Goal: Task Accomplishment & Management: Manage account settings

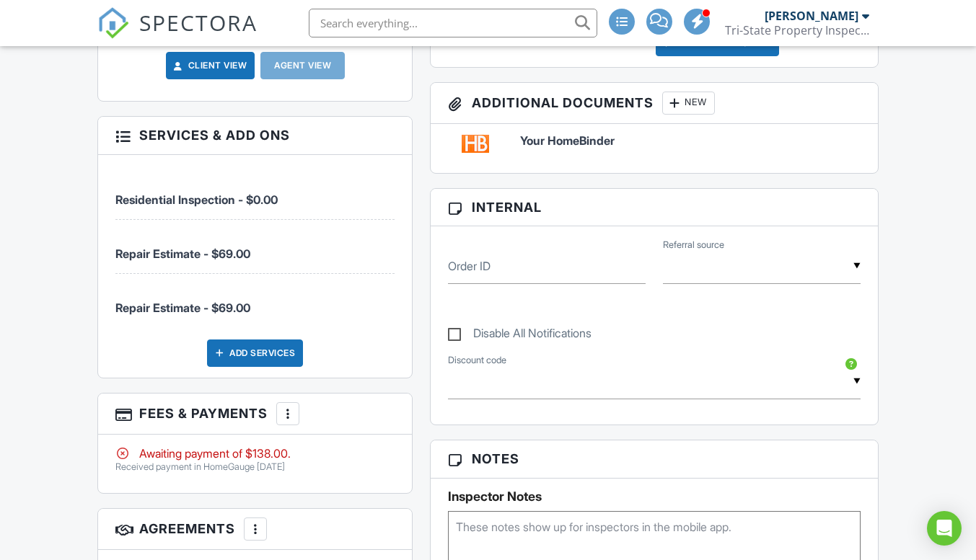
scroll to position [625, 0]
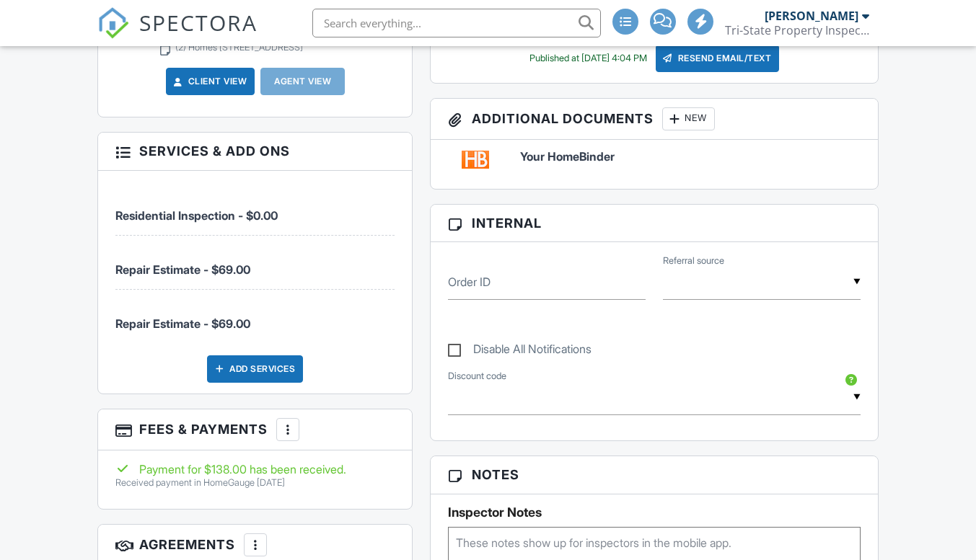
scroll to position [625, 0]
click at [214, 263] on span "Repair Estimate - $69.00" at bounding box center [182, 270] width 135 height 14
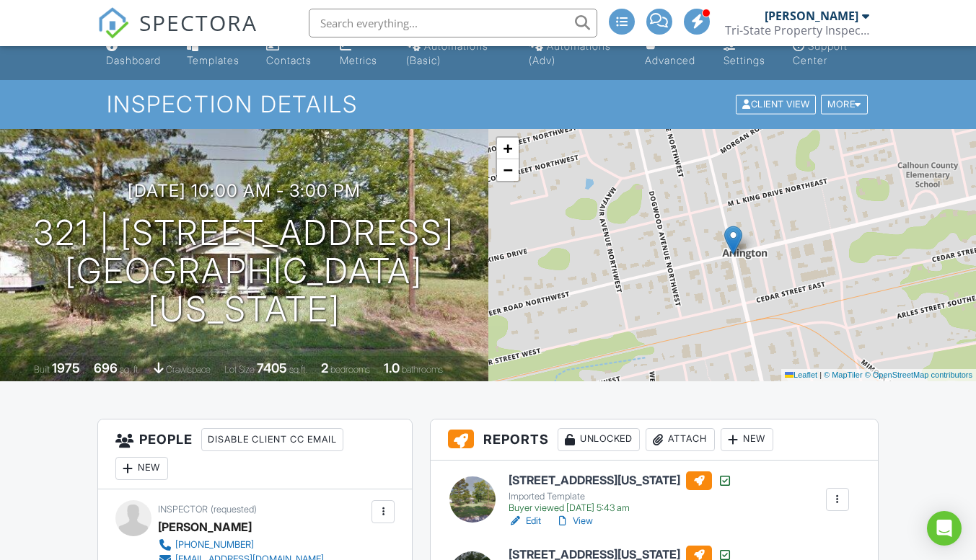
scroll to position [0, 0]
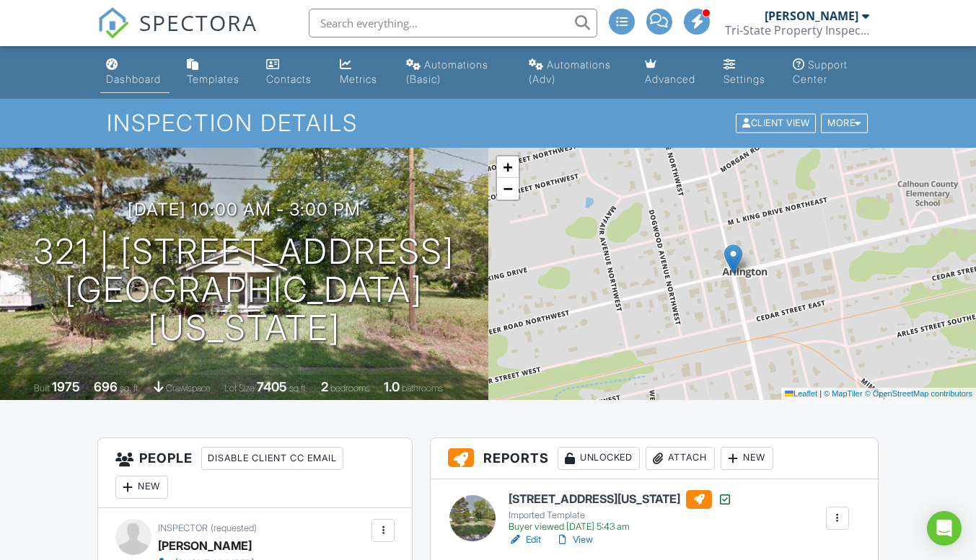
click at [128, 77] on div "Dashboard" at bounding box center [133, 79] width 55 height 12
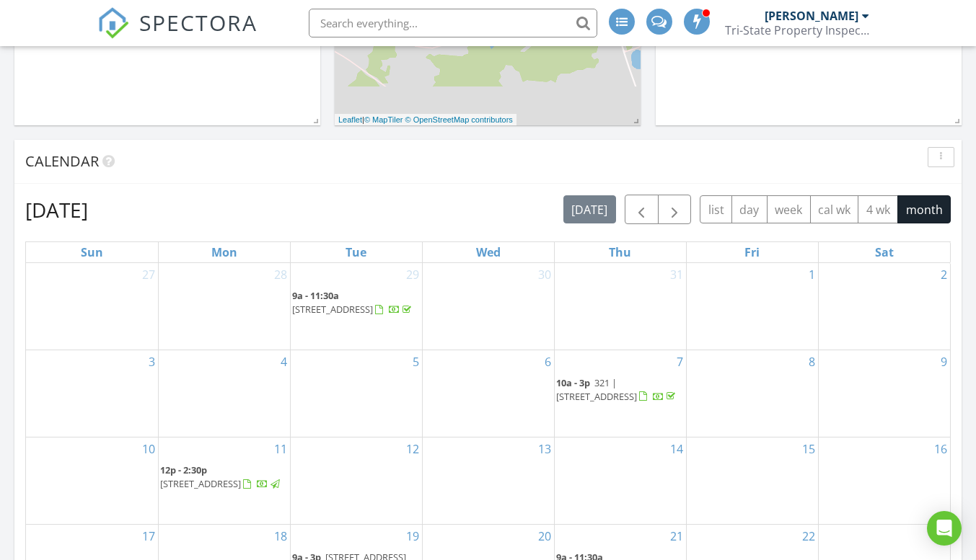
scroll to position [566, 0]
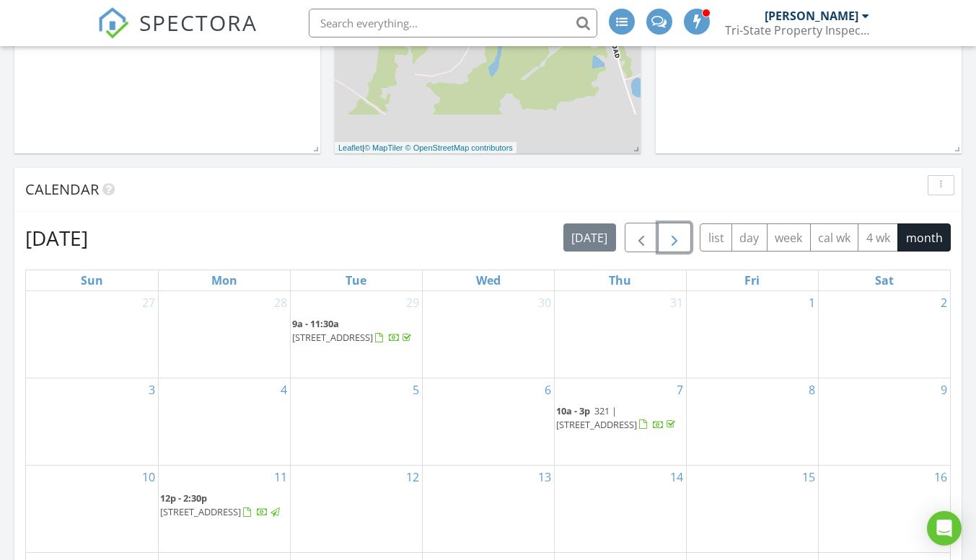
click at [674, 242] on span "button" at bounding box center [674, 237] width 17 height 17
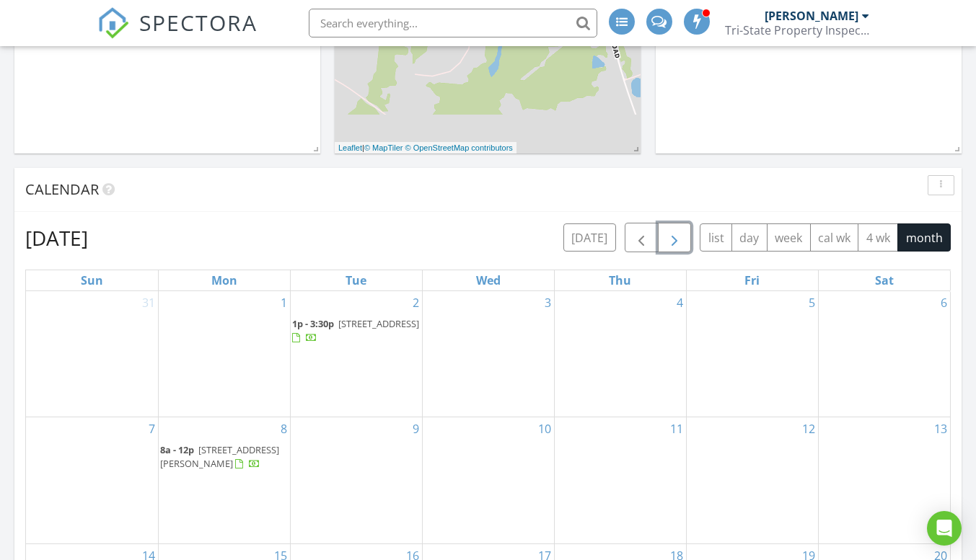
click at [212, 450] on span "12848 Lake Merial Strand, Panama City 32409" at bounding box center [219, 457] width 119 height 27
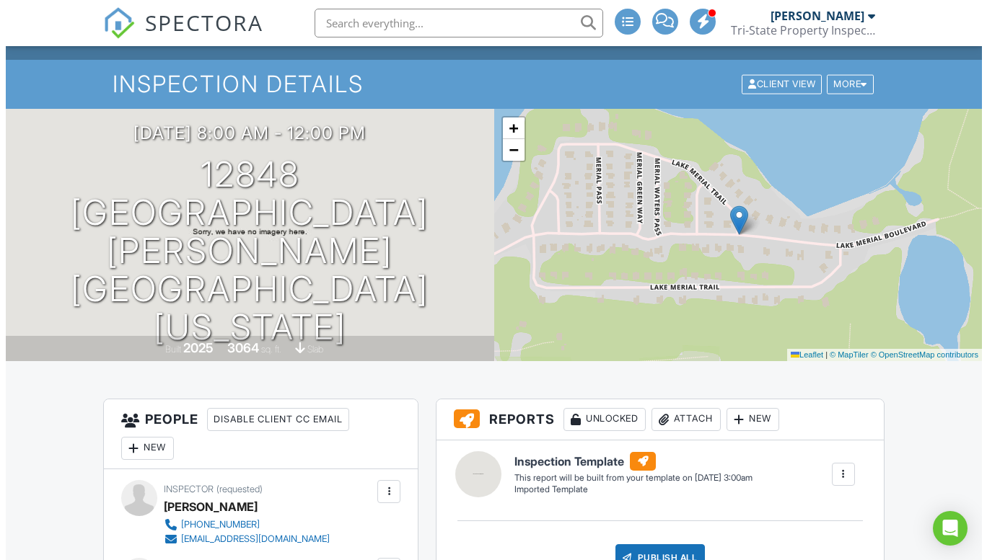
scroll to position [27, 0]
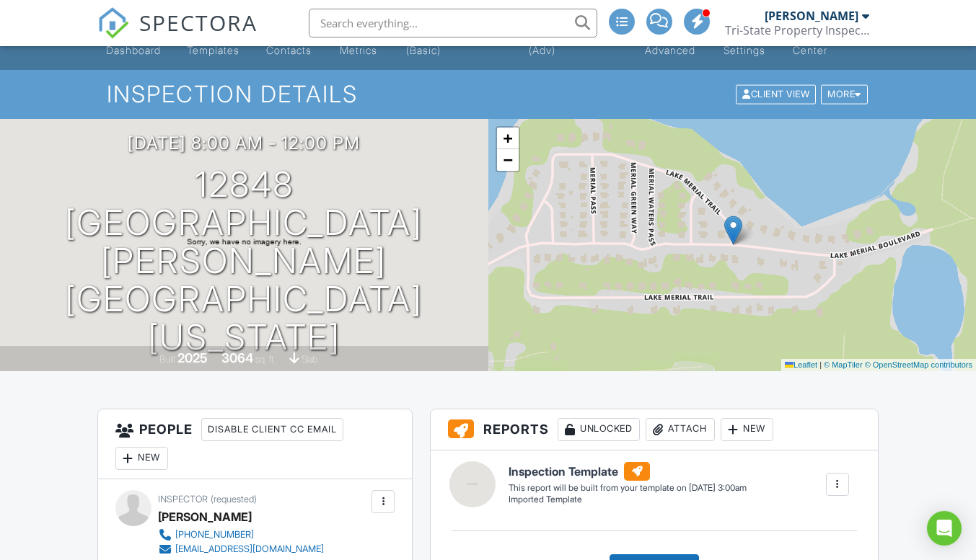
drag, startPoint x: 980, startPoint y: 63, endPoint x: 986, endPoint y: 69, distance: 8.7
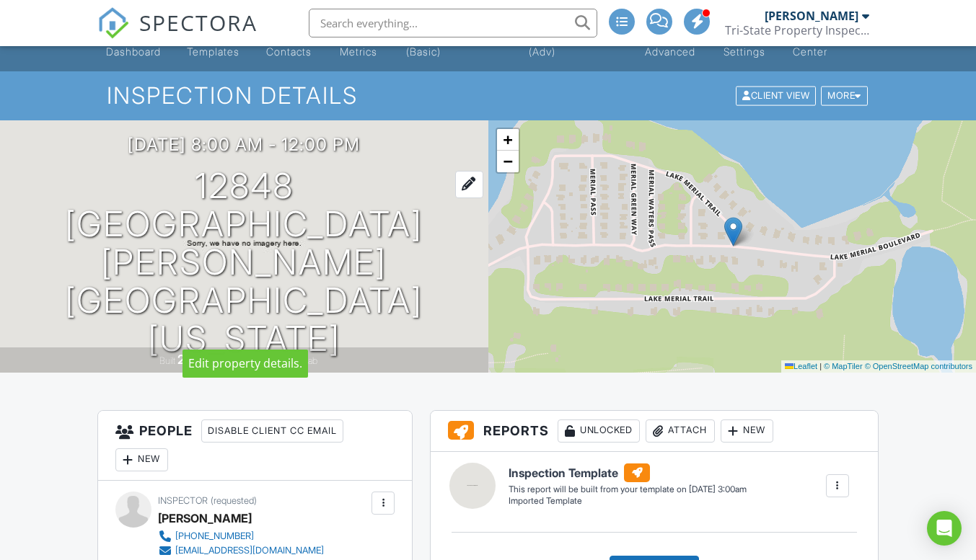
click at [286, 325] on h1 "12848 Lake Merial Strand Panama City, Florida 32409" at bounding box center [244, 262] width 442 height 190
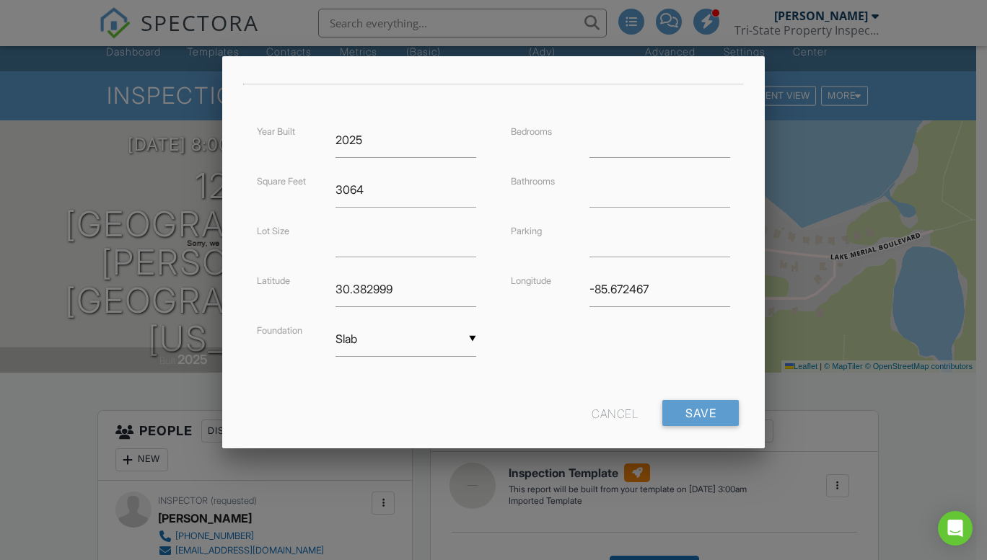
scroll to position [328, 0]
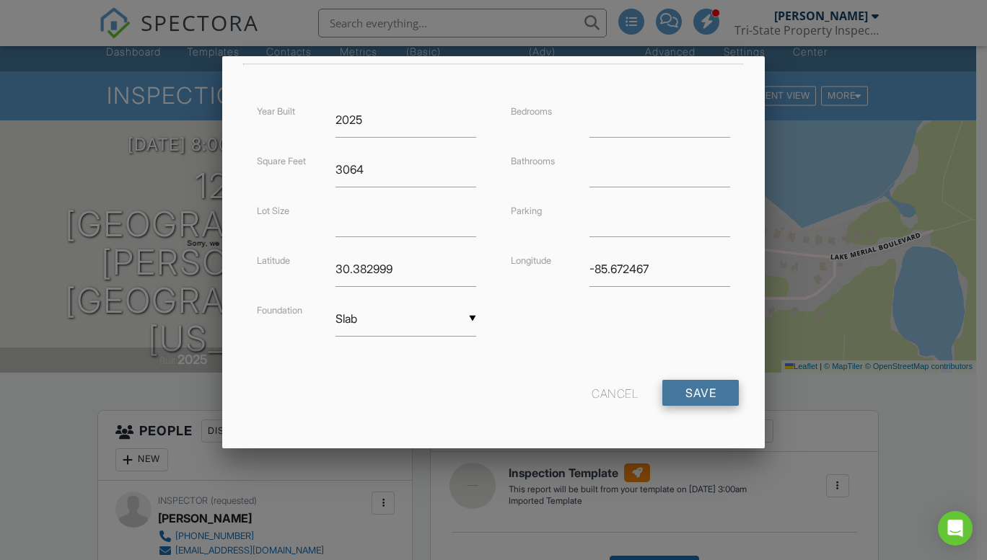
click at [682, 394] on input "Save" at bounding box center [700, 393] width 76 height 26
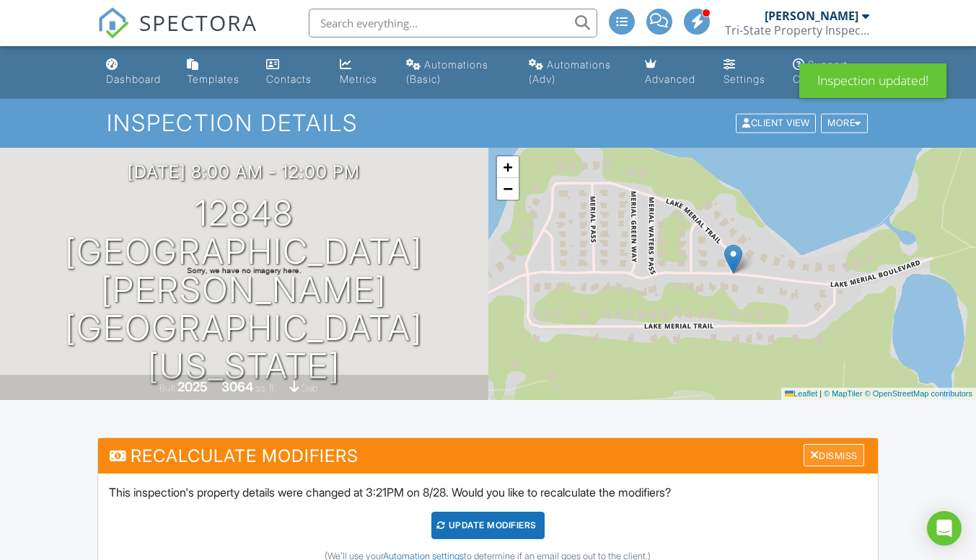
click at [812, 453] on div at bounding box center [814, 455] width 9 height 12
click at [816, 457] on div "Dismiss" at bounding box center [834, 455] width 61 height 22
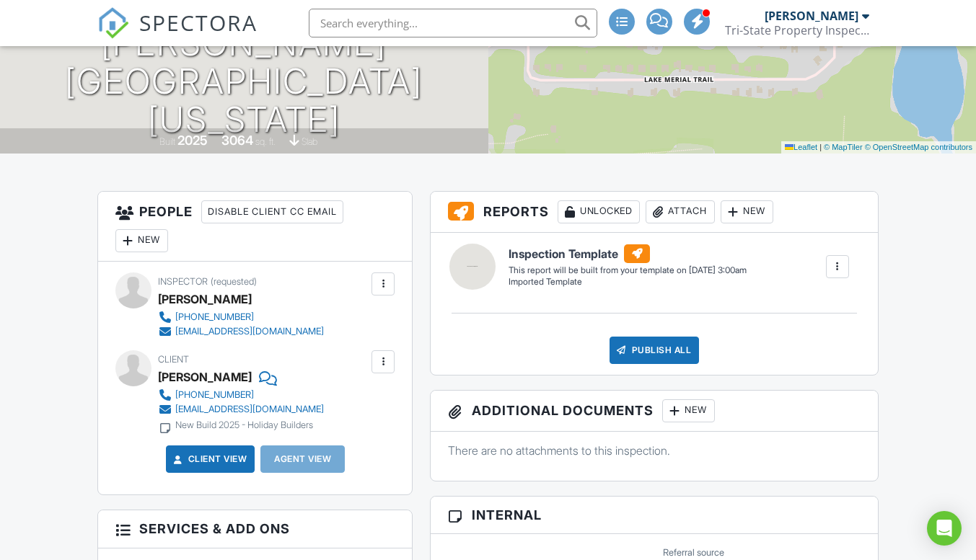
scroll to position [276, 0]
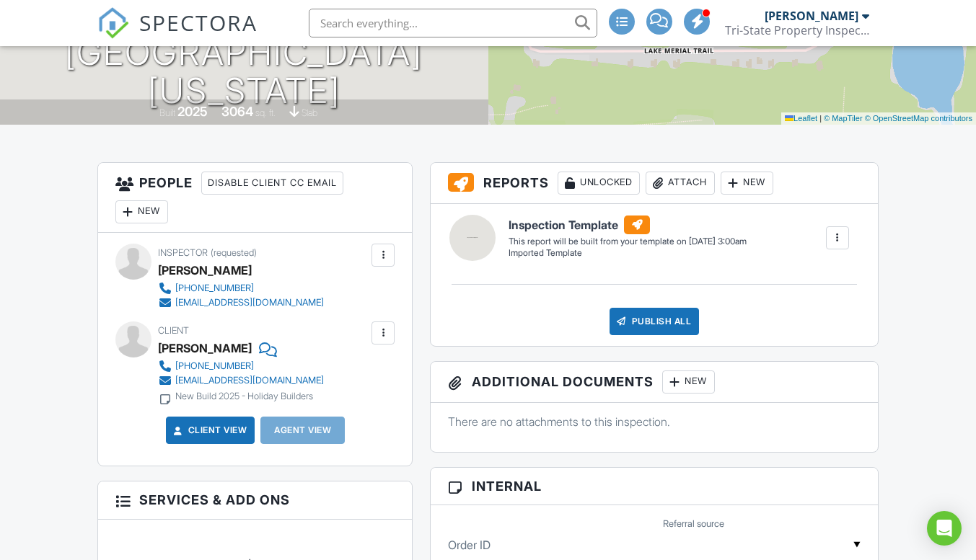
click at [837, 232] on div at bounding box center [837, 238] width 14 height 14
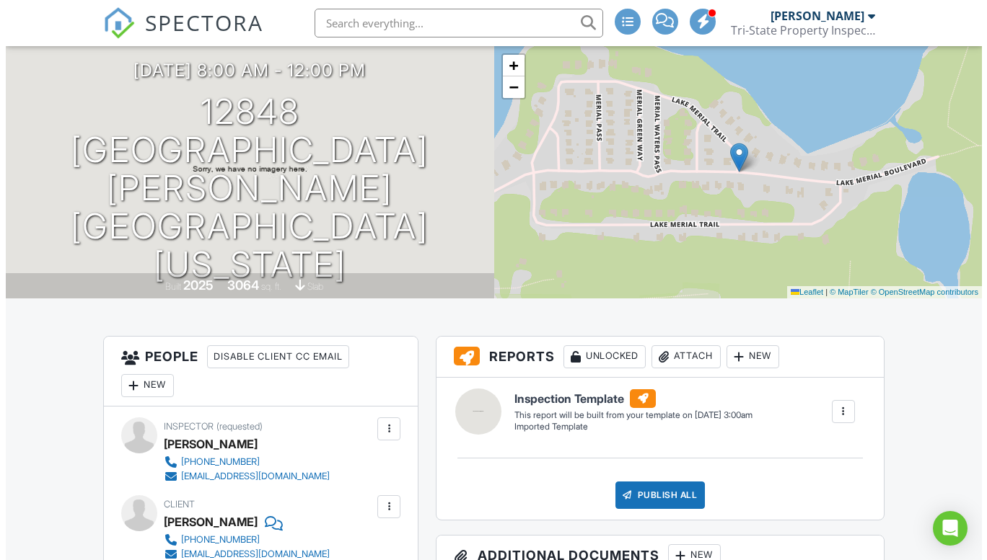
scroll to position [0, 0]
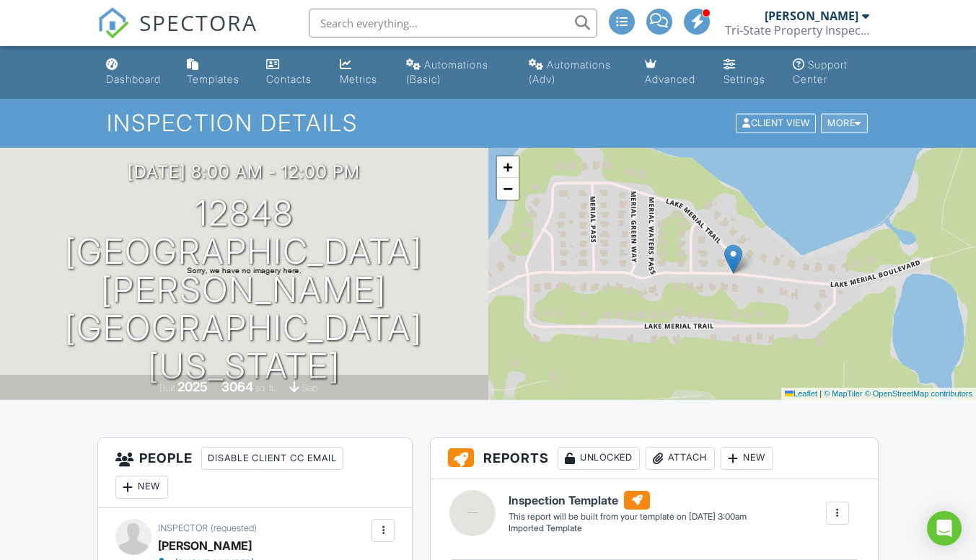
click at [835, 121] on div "More" at bounding box center [844, 123] width 47 height 19
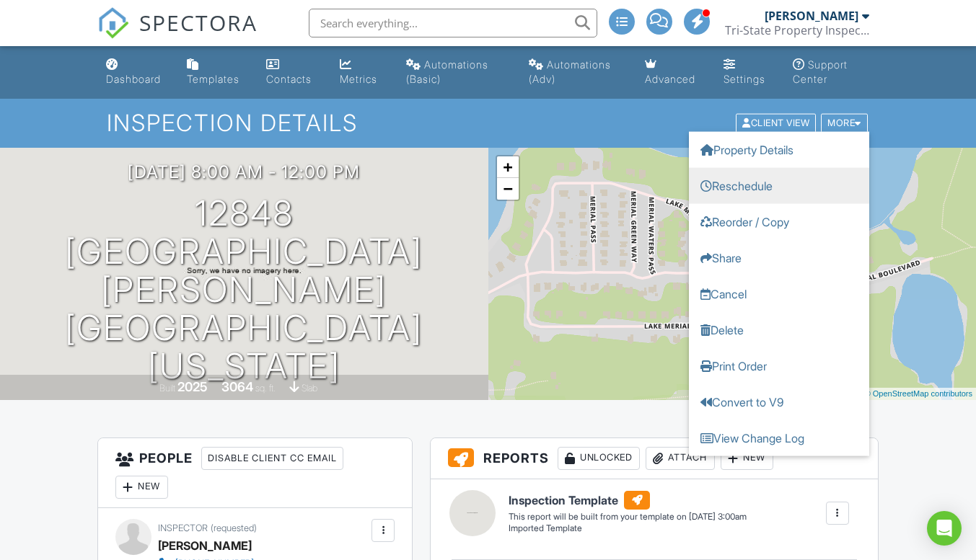
click at [754, 189] on link "Reschedule" at bounding box center [779, 186] width 180 height 36
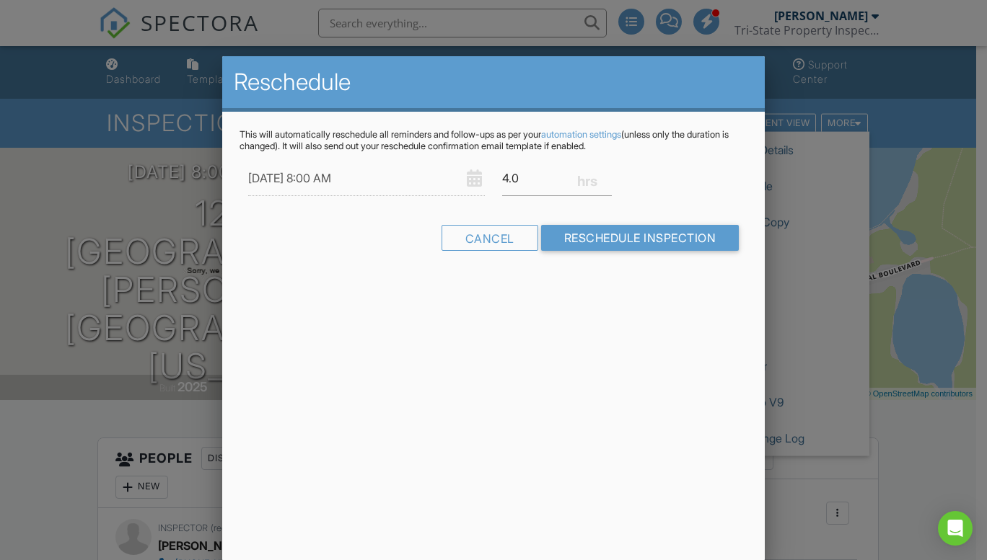
click at [570, 300] on div "Reschedule This will automatically reschedule all reminders and follow-ups as p…" at bounding box center [493, 308] width 542 height 505
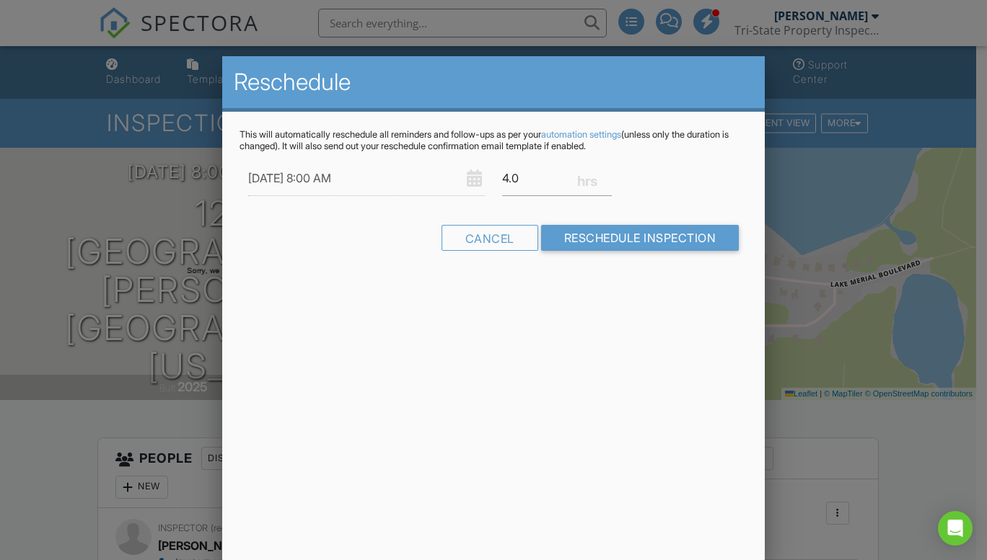
click at [364, 175] on input "09/05/2025 8:00 AM" at bounding box center [366, 178] width 237 height 35
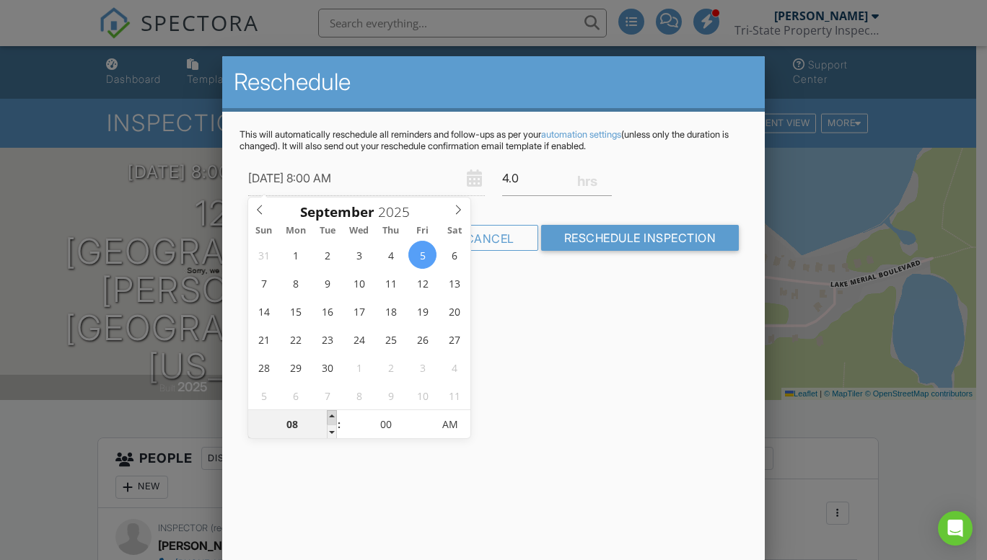
type input "09/05/2025 9:00 AM"
type input "09"
click at [332, 415] on span at bounding box center [332, 417] width 10 height 14
click at [607, 175] on input "4.25" at bounding box center [557, 178] width 110 height 35
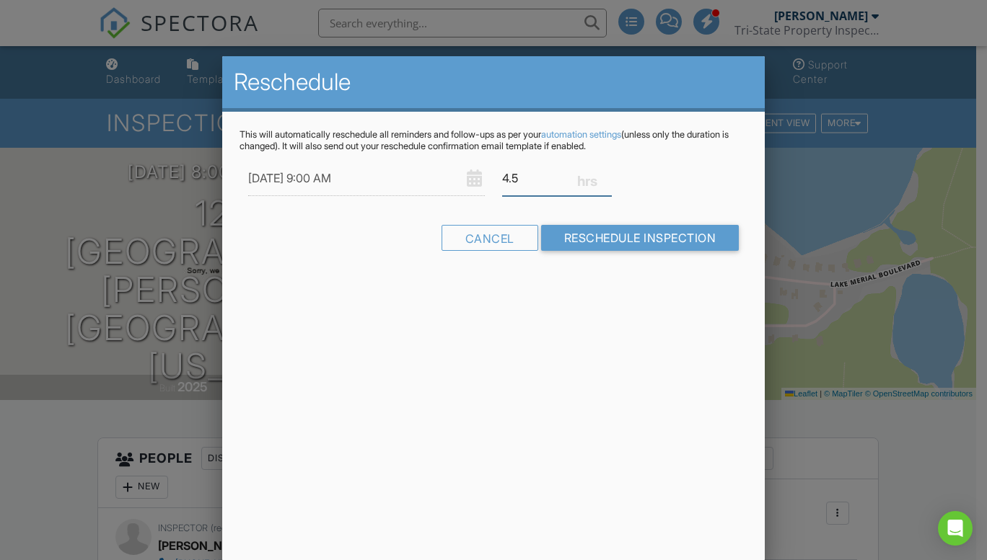
click at [607, 175] on input "4.5" at bounding box center [557, 178] width 110 height 35
click at [607, 175] on input "4.75" at bounding box center [557, 178] width 110 height 35
click at [607, 175] on input "5" at bounding box center [557, 178] width 110 height 35
click at [607, 175] on input "5.25" at bounding box center [557, 178] width 110 height 35
click at [607, 175] on input "5.5" at bounding box center [557, 178] width 110 height 35
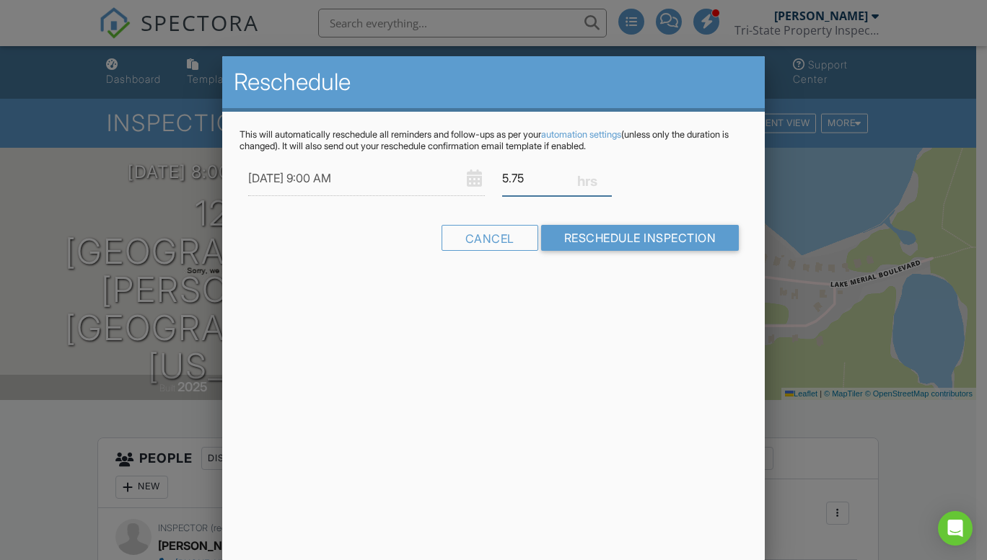
click at [607, 175] on input "5.75" at bounding box center [557, 178] width 110 height 35
click at [607, 175] on input "6" at bounding box center [557, 178] width 110 height 35
click at [607, 175] on input "6.25" at bounding box center [557, 178] width 110 height 35
type input "6.5"
click at [607, 175] on input "6.5" at bounding box center [557, 178] width 110 height 35
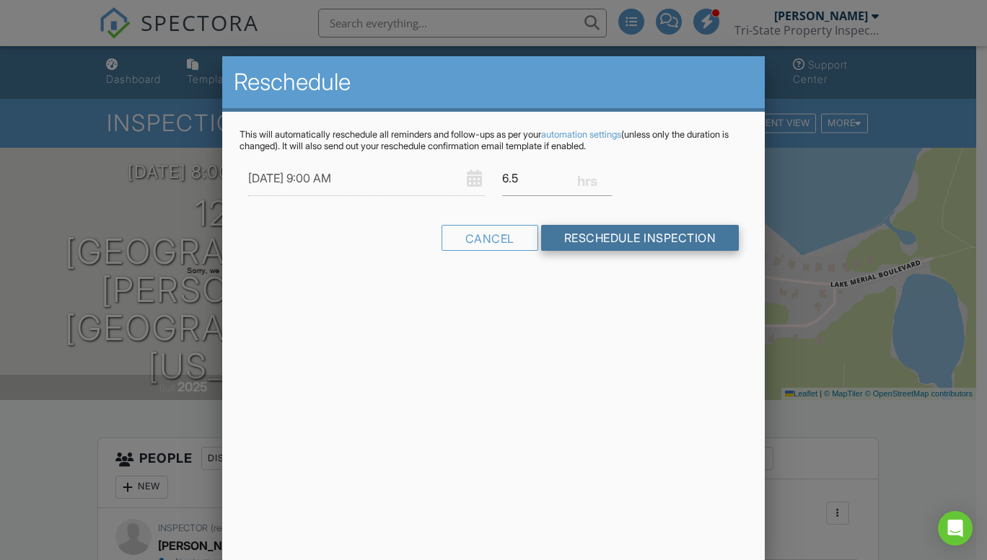
click at [607, 237] on input "Reschedule Inspection" at bounding box center [640, 238] width 198 height 26
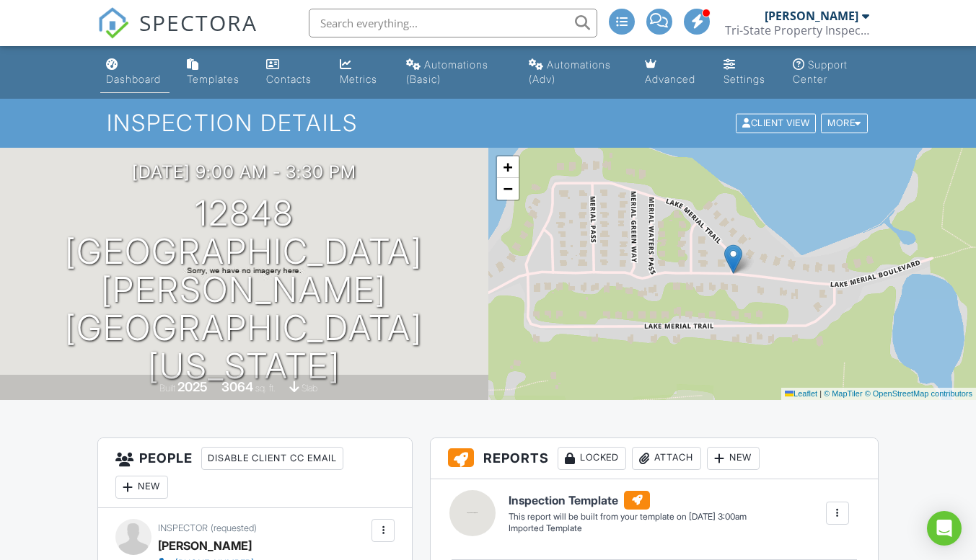
click at [126, 78] on div "Dashboard" at bounding box center [133, 79] width 55 height 12
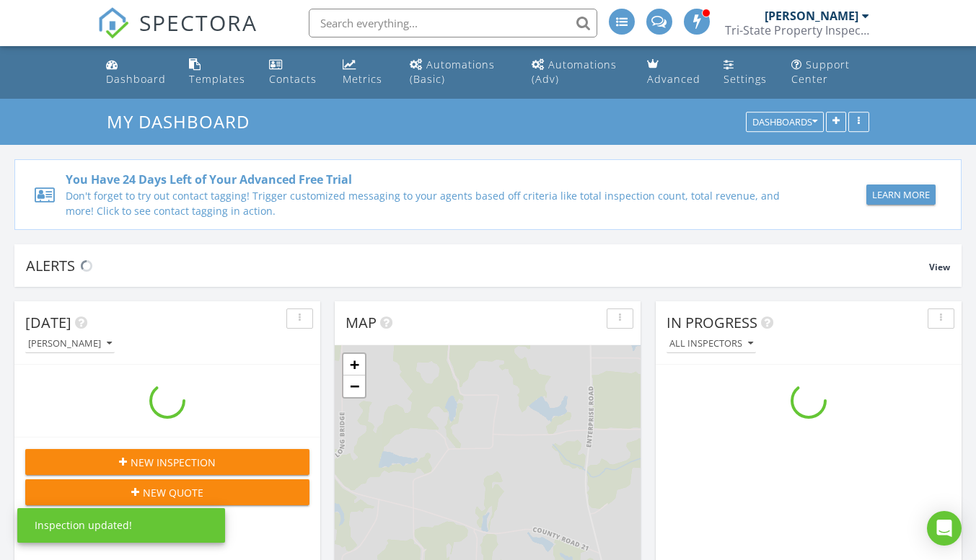
scroll to position [1335, 998]
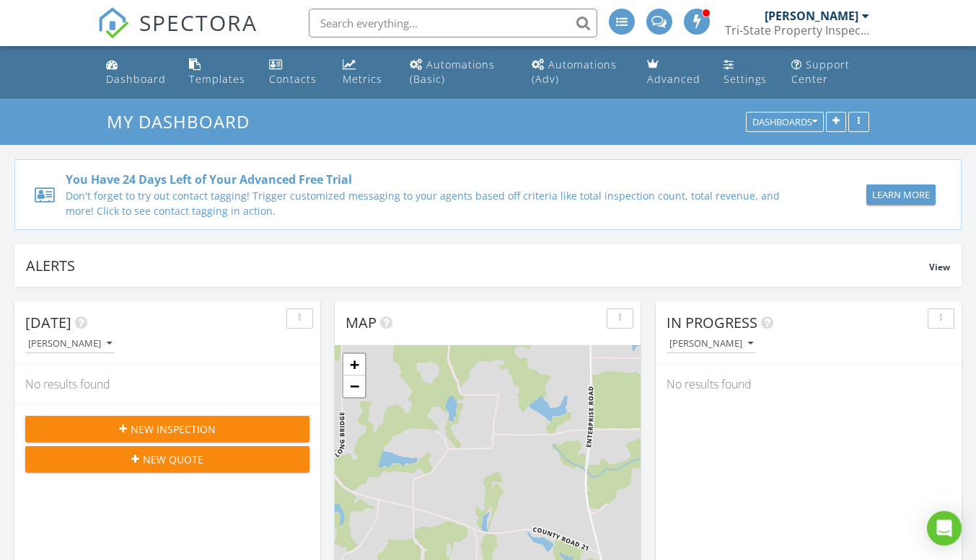
click at [172, 422] on span "New Inspection" at bounding box center [173, 429] width 85 height 15
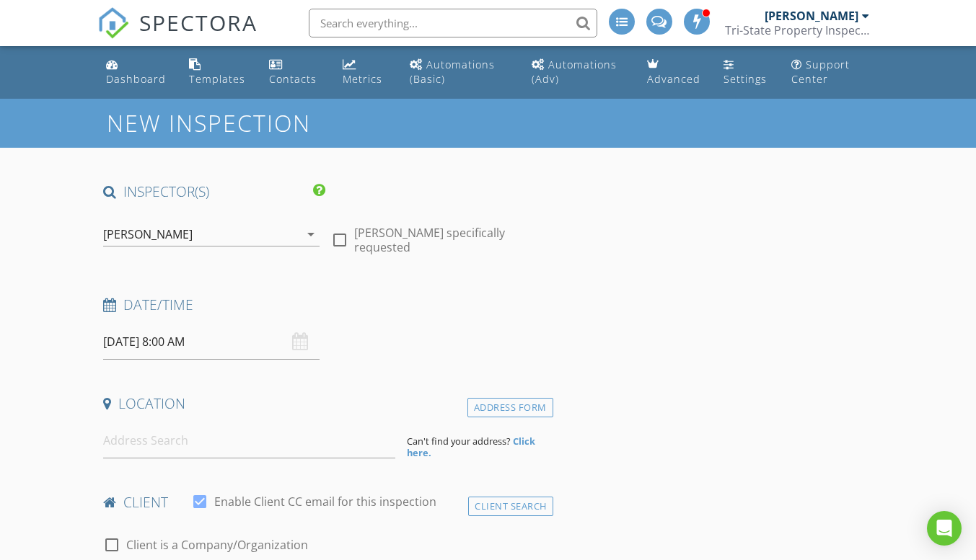
click at [340, 229] on div at bounding box center [339, 240] width 25 height 25
checkbox input "true"
click at [251, 348] on input "[DATE] 8:00 AM" at bounding box center [211, 342] width 216 height 35
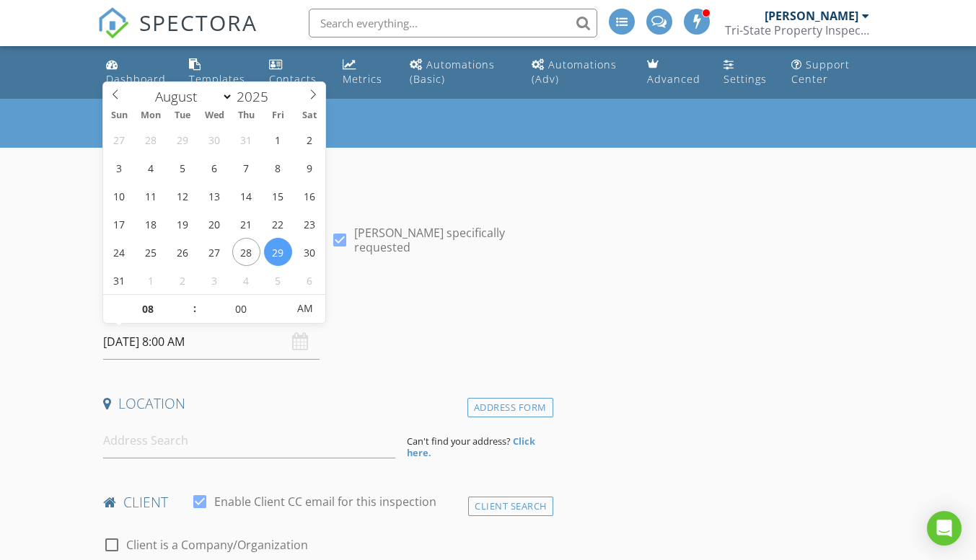
click at [317, 103] on div "January February March April May June July August September October November [D…" at bounding box center [214, 93] width 222 height 23
select select "8"
click at [316, 97] on icon at bounding box center [313, 94] width 10 height 10
type input "[DATE] 8:00 AM"
type input "09"
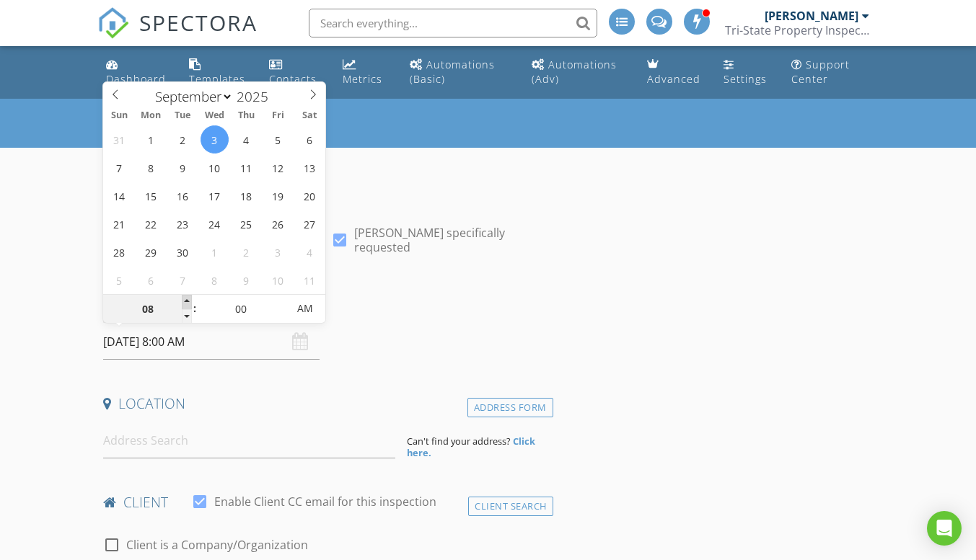
type input "[DATE] 9:00 AM"
click at [184, 300] on span at bounding box center [187, 302] width 10 height 14
type input "10"
type input "[DATE] 10:00 AM"
click at [184, 300] on span at bounding box center [187, 302] width 10 height 14
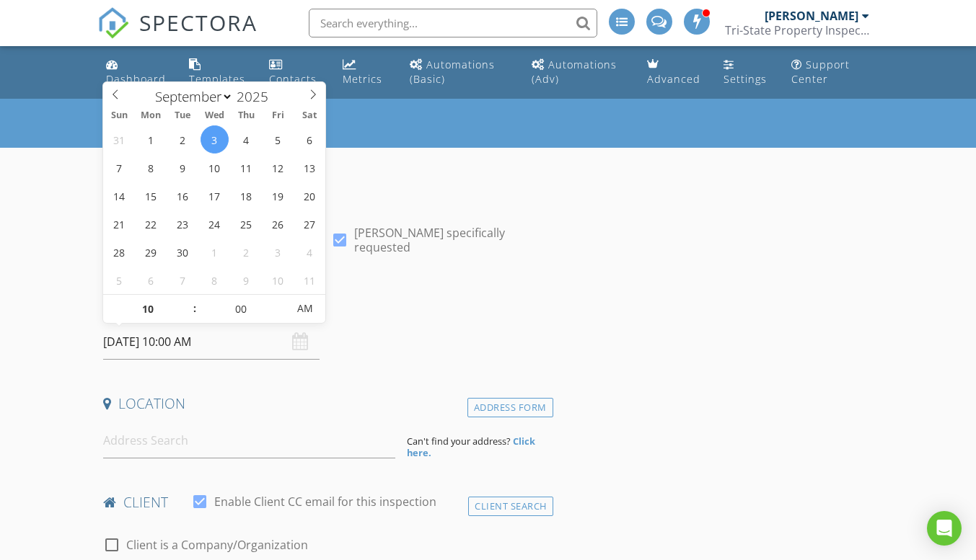
click at [354, 313] on h4 "Date/Time" at bounding box center [325, 305] width 444 height 19
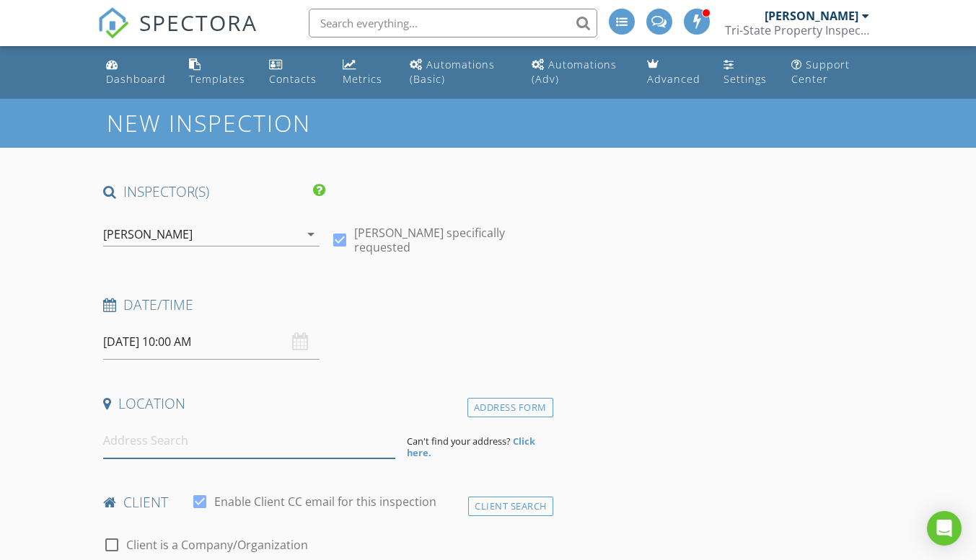
click at [195, 431] on input at bounding box center [249, 440] width 292 height 35
type input "[STREET_ADDRESS]"
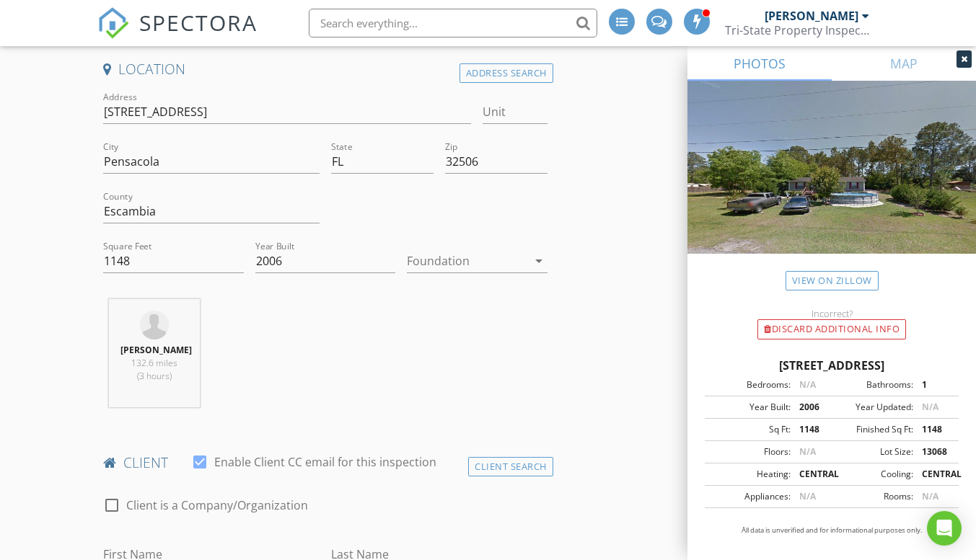
scroll to position [354, 0]
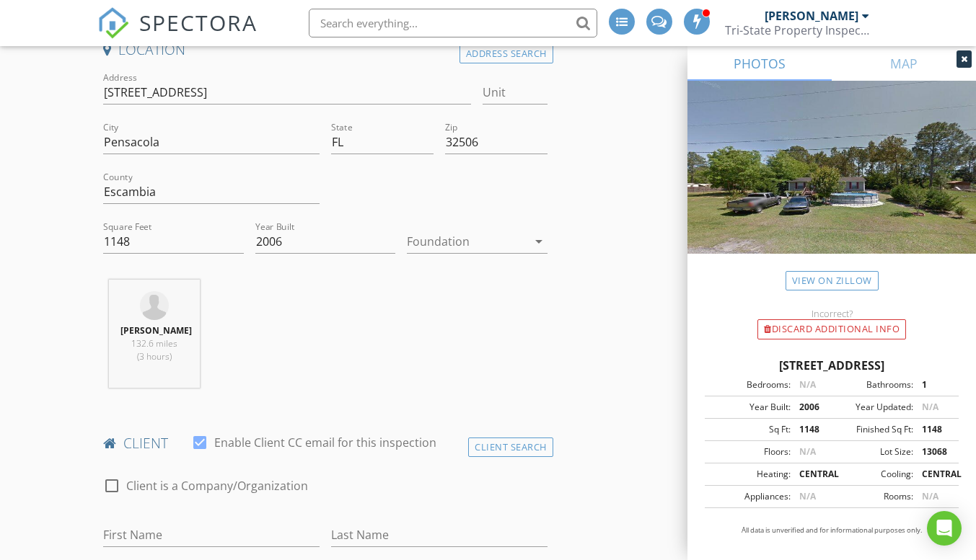
click at [528, 238] on div "arrow_drop_down" at bounding box center [537, 241] width 20 height 17
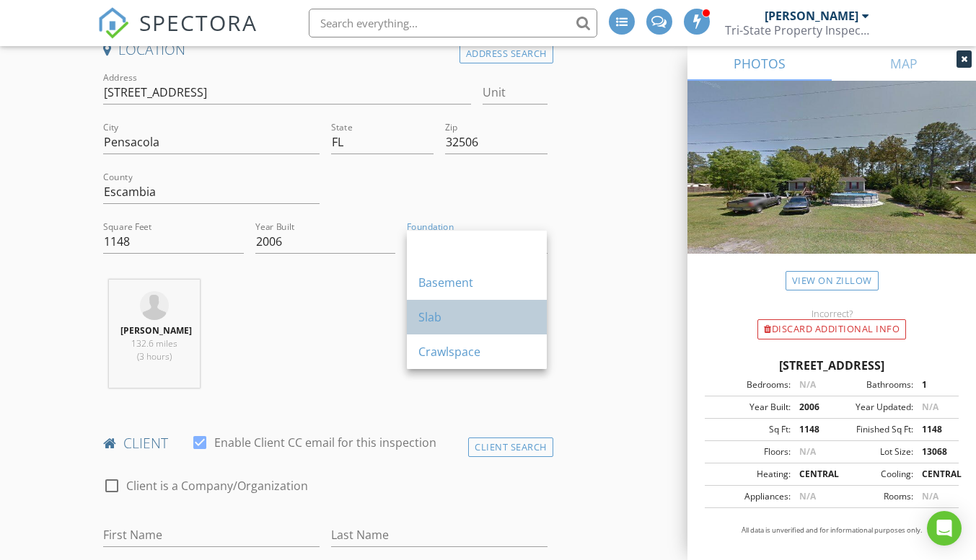
click at [467, 313] on div "Slab" at bounding box center [476, 317] width 117 height 17
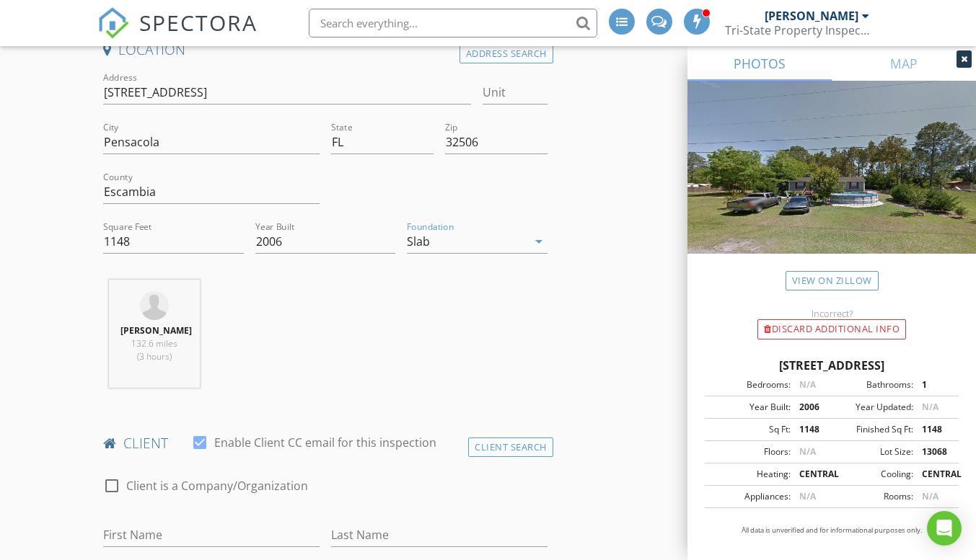
click at [467, 313] on div "Eric Mercer 132.6 miles (3 hours)" at bounding box center [324, 340] width 455 height 120
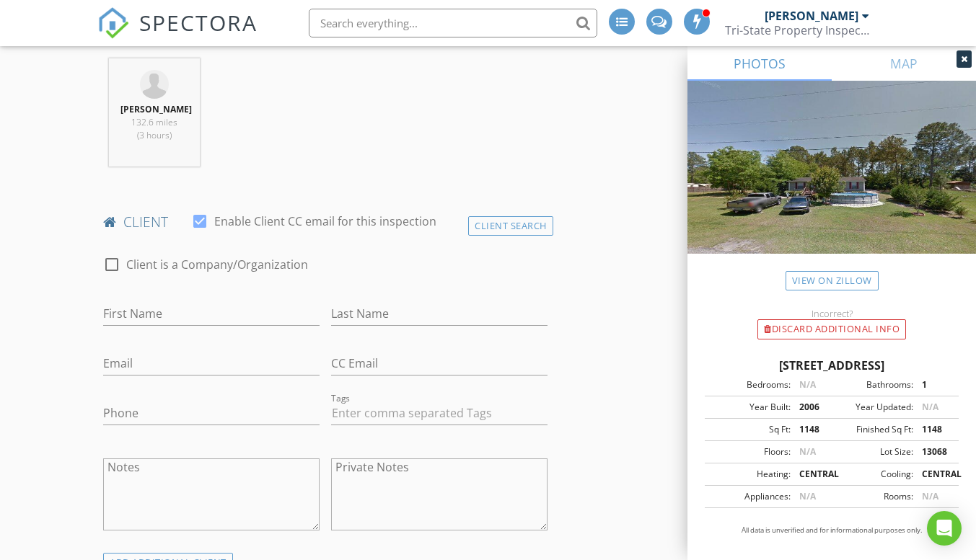
scroll to position [623, 0]
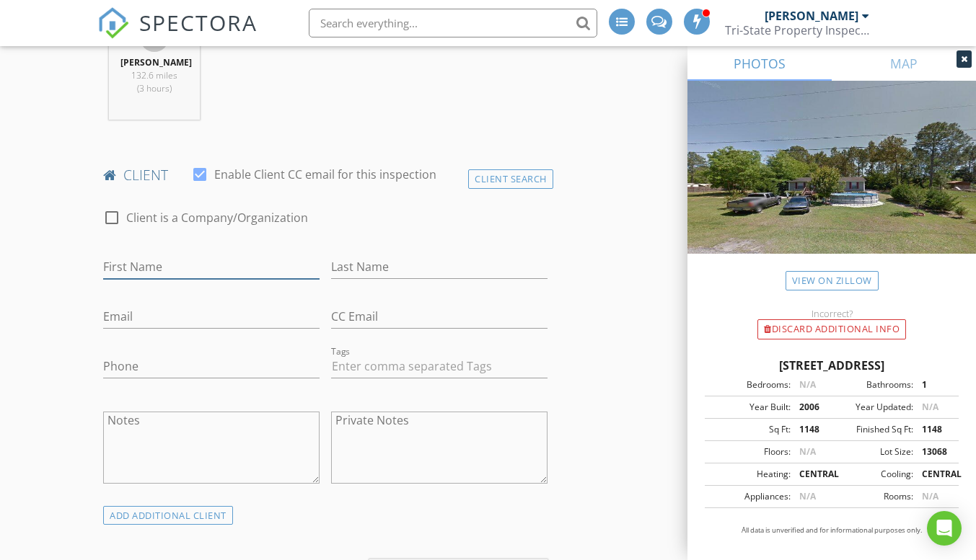
click at [226, 262] on input "First Name" at bounding box center [211, 267] width 216 height 24
type input "[PERSON_NAME]"
click at [387, 266] on input "Last Name" at bounding box center [439, 267] width 216 height 24
type input "Polk"
click at [156, 317] on input "Email" at bounding box center [211, 317] width 216 height 24
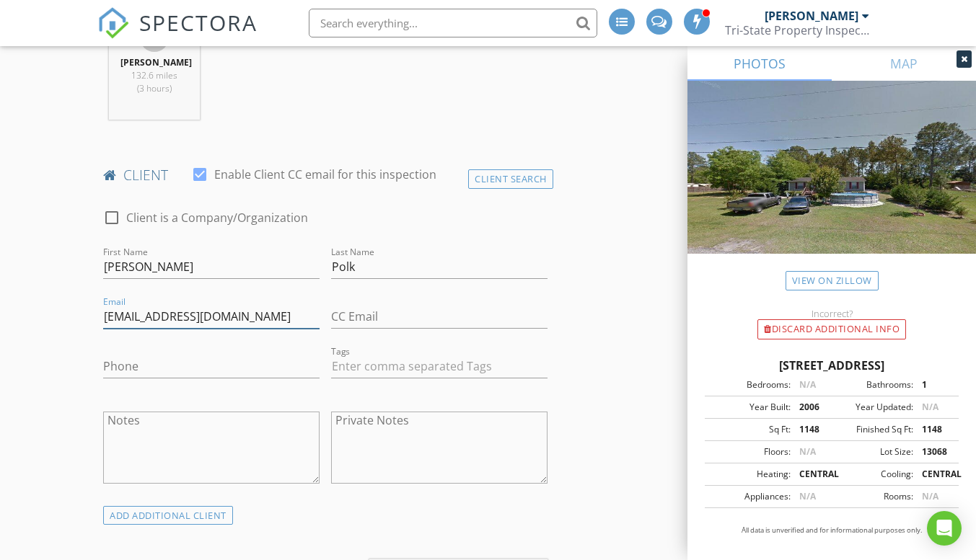
type input "[EMAIL_ADDRESS][DOMAIN_NAME]"
click at [164, 364] on input "Phone" at bounding box center [211, 367] width 216 height 24
type input "[PHONE_NUMBER]"
click at [205, 437] on textarea "Notes" at bounding box center [211, 448] width 216 height 72
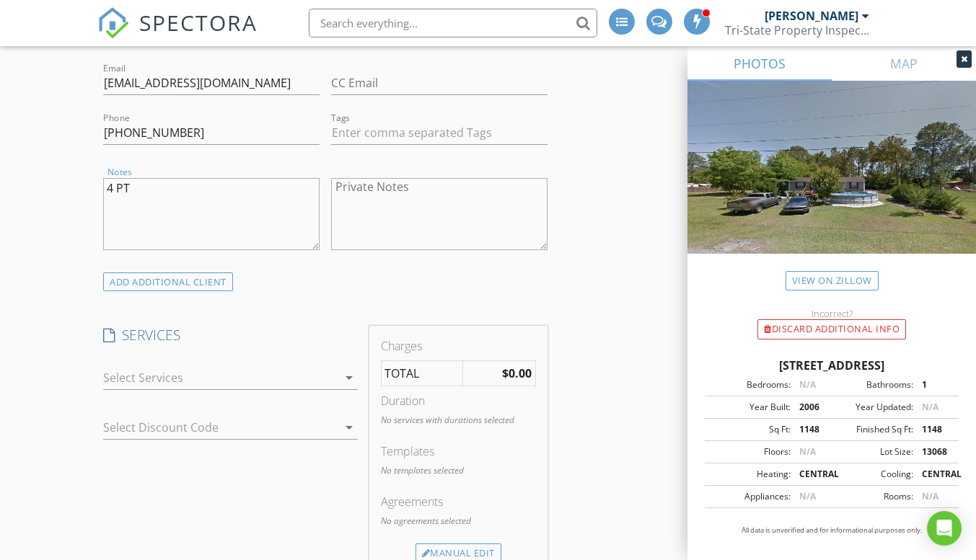
scroll to position [960, 0]
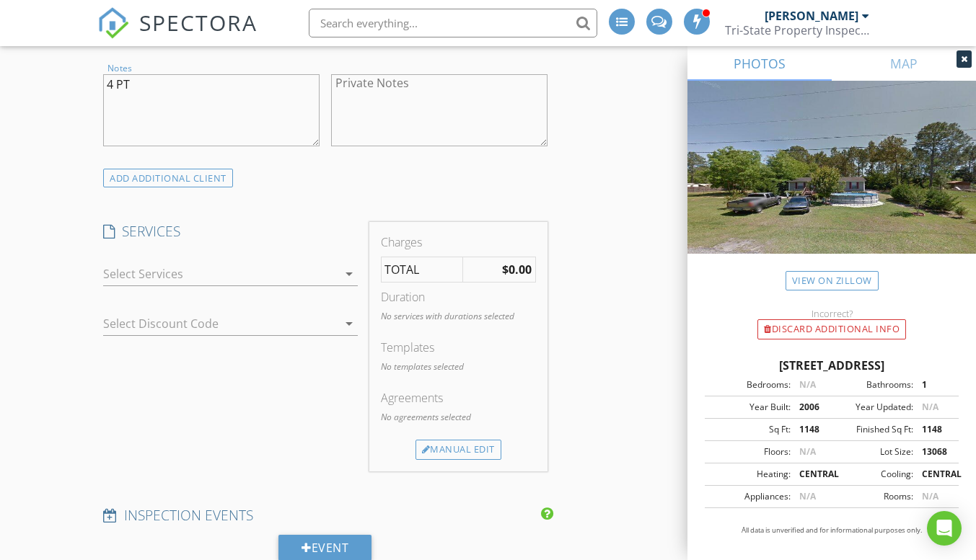
type textarea "4 PT"
click at [351, 263] on div "arrow_drop_down" at bounding box center [230, 275] width 254 height 24
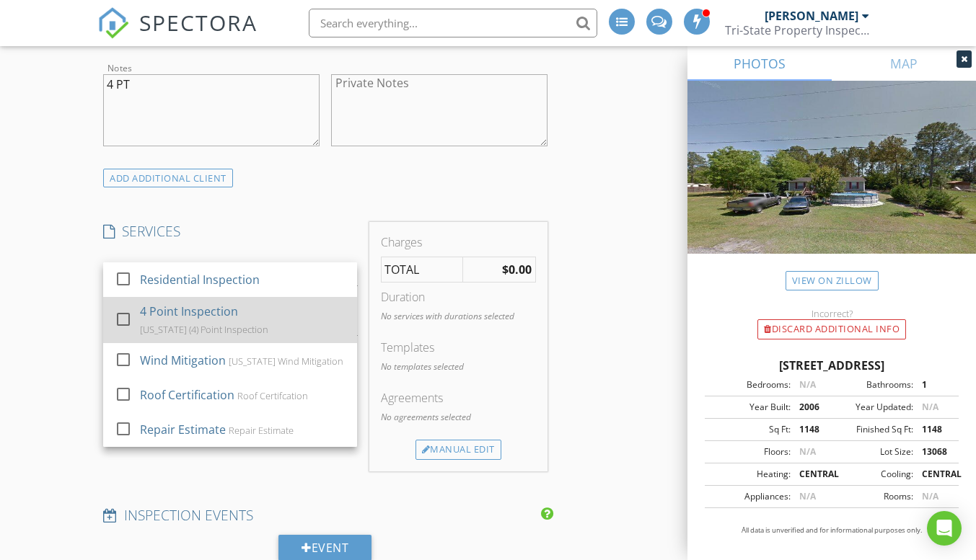
click at [124, 319] on div at bounding box center [123, 319] width 25 height 25
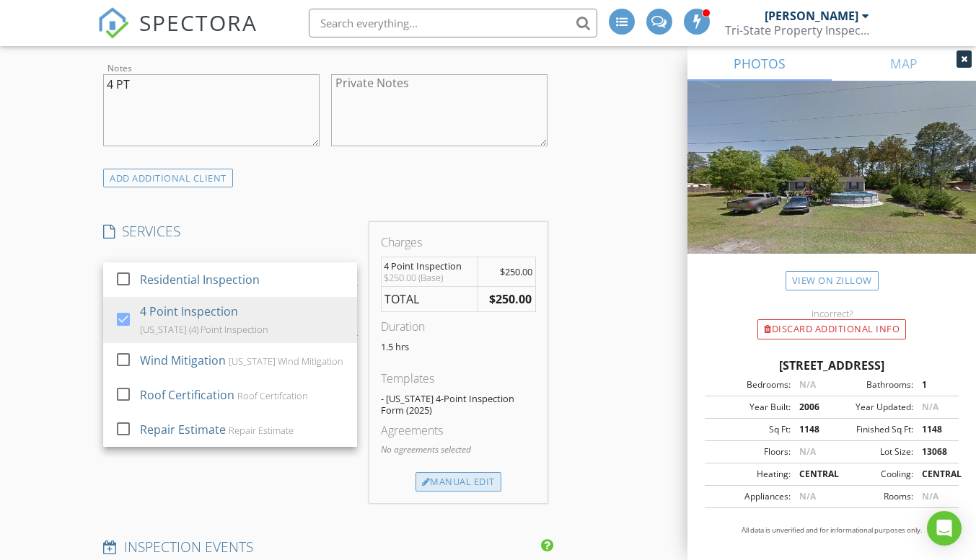
click at [448, 481] on div "Manual Edit" at bounding box center [458, 482] width 86 height 20
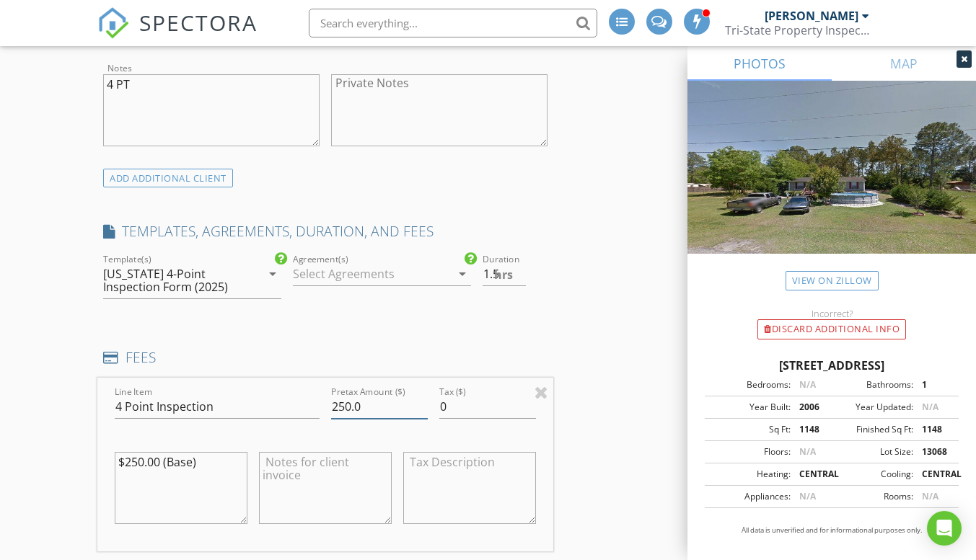
click at [361, 407] on input "250.0" at bounding box center [379, 407] width 97 height 24
type input "2"
type input "215"
click at [418, 436] on div at bounding box center [469, 491] width 133 height 110
click at [143, 463] on textarea "$250.00 (Base)" at bounding box center [181, 488] width 133 height 72
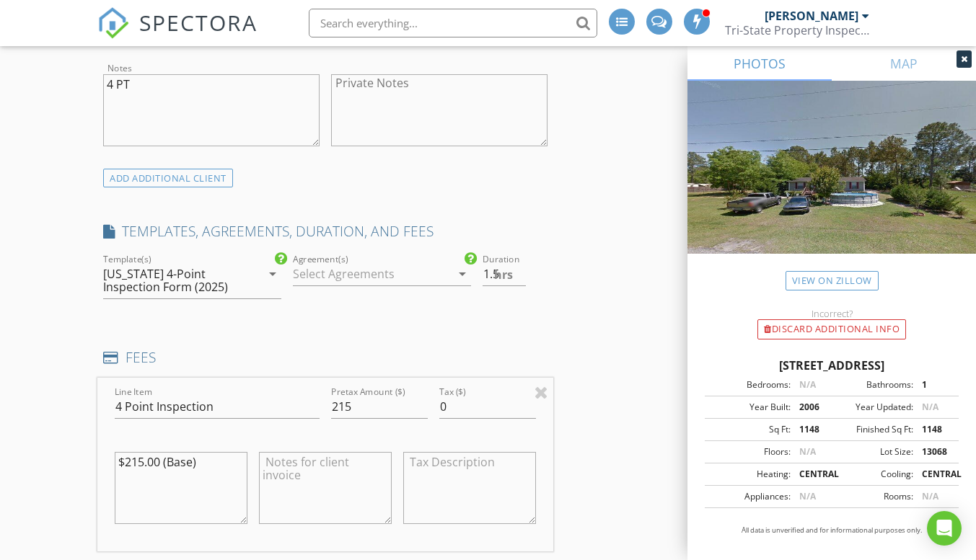
type textarea "$215.00 (Base)"
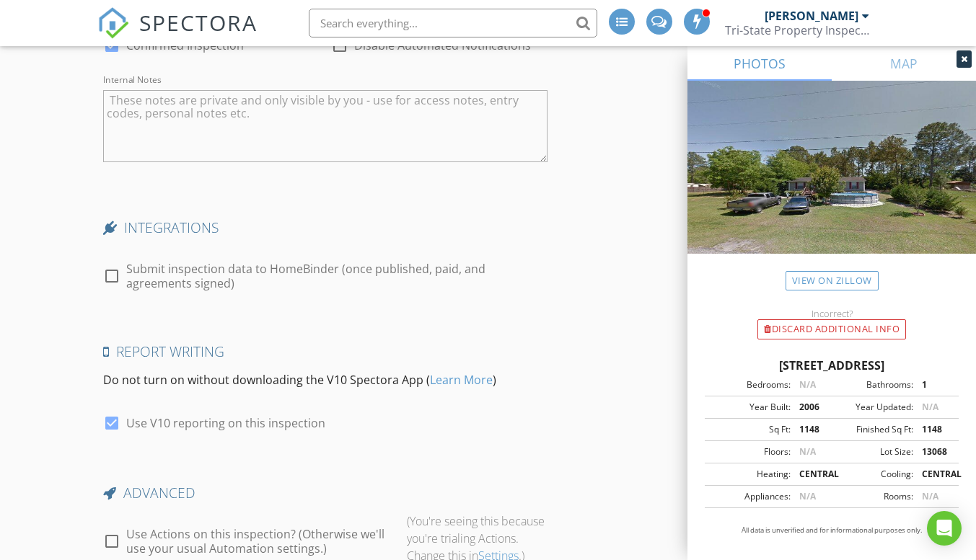
scroll to position [2514, 0]
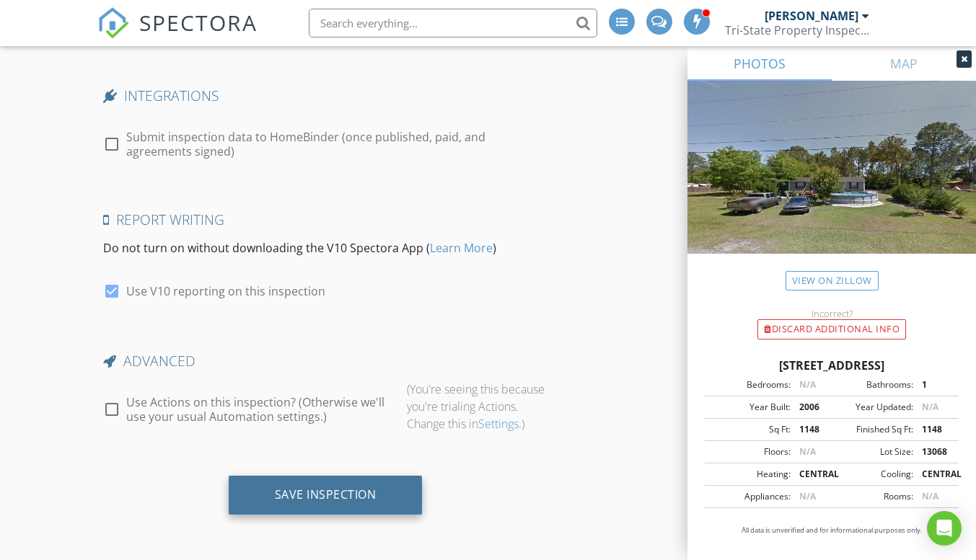
click at [275, 496] on div "Save Inspection" at bounding box center [326, 495] width 102 height 14
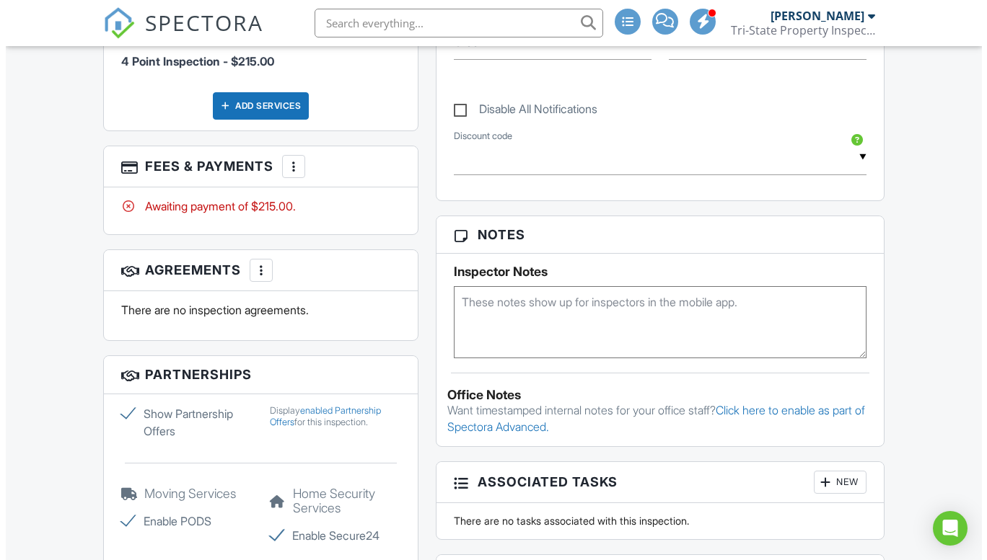
scroll to position [803, 0]
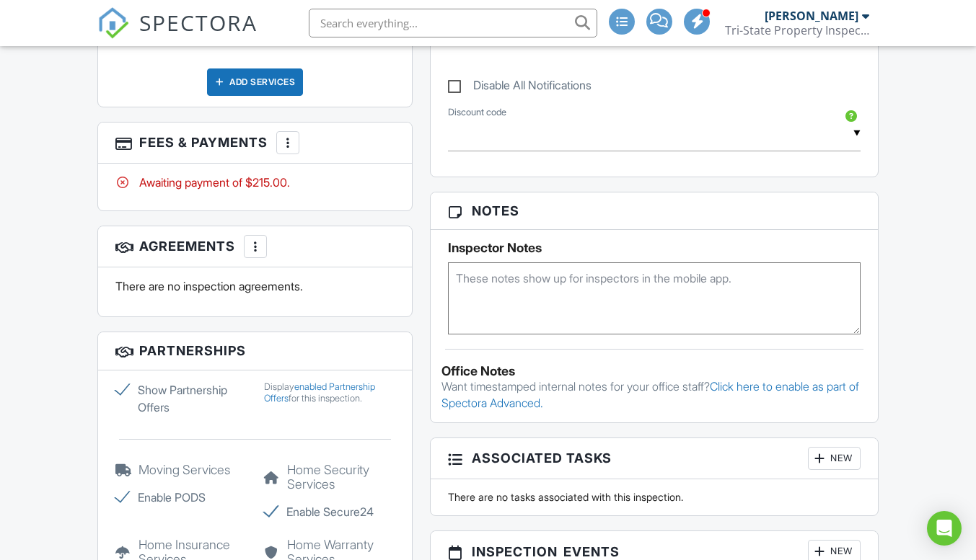
drag, startPoint x: 979, startPoint y: 113, endPoint x: 986, endPoint y: 341, distance: 228.1
click at [975, 341] on html "SPECTORA Eric Mercer Tri-State Property Inspections Role: Inspector Change Role…" at bounding box center [488, 139] width 976 height 1884
click at [258, 250] on div at bounding box center [255, 246] width 14 height 14
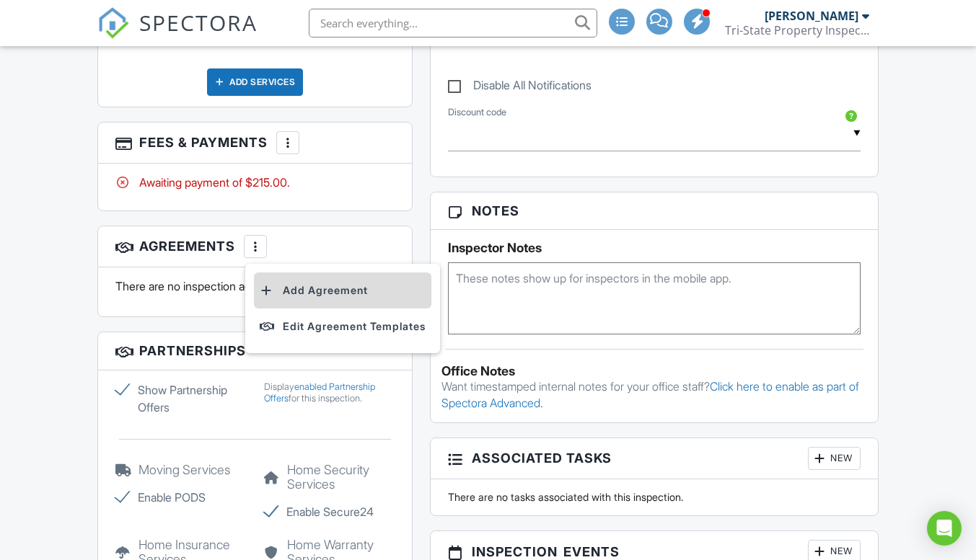
click at [289, 285] on li "Add Agreement" at bounding box center [342, 291] width 177 height 36
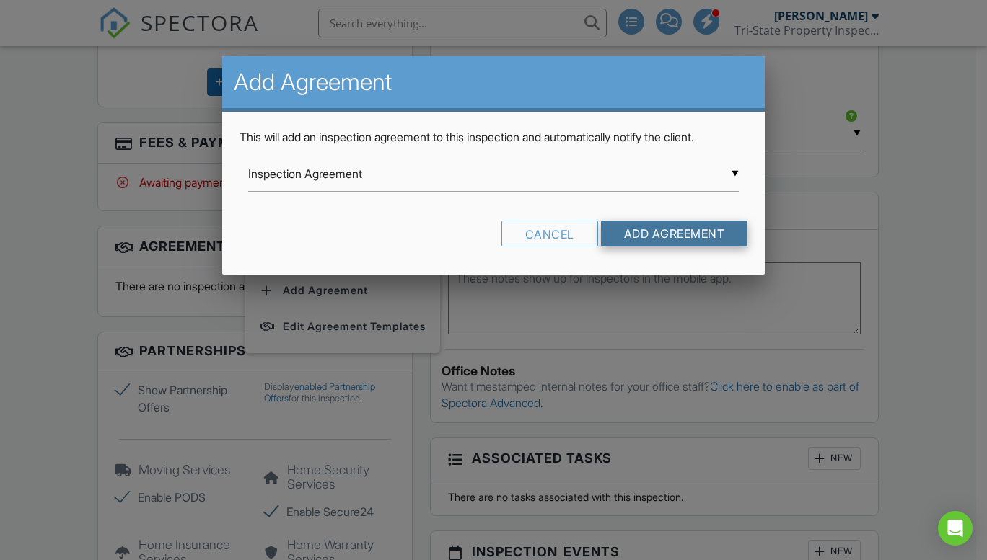
click at [665, 235] on input "Add Agreement" at bounding box center [674, 234] width 147 height 26
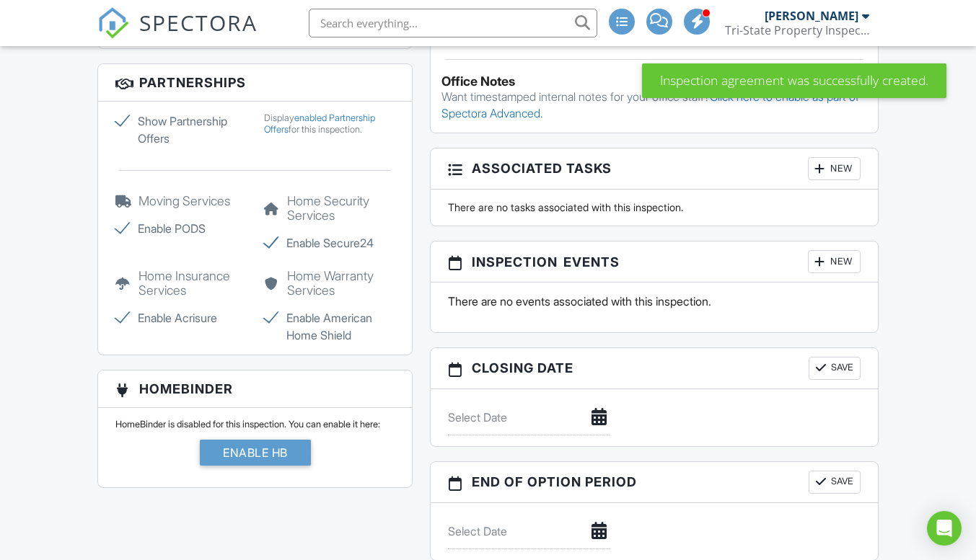
scroll to position [1101, 0]
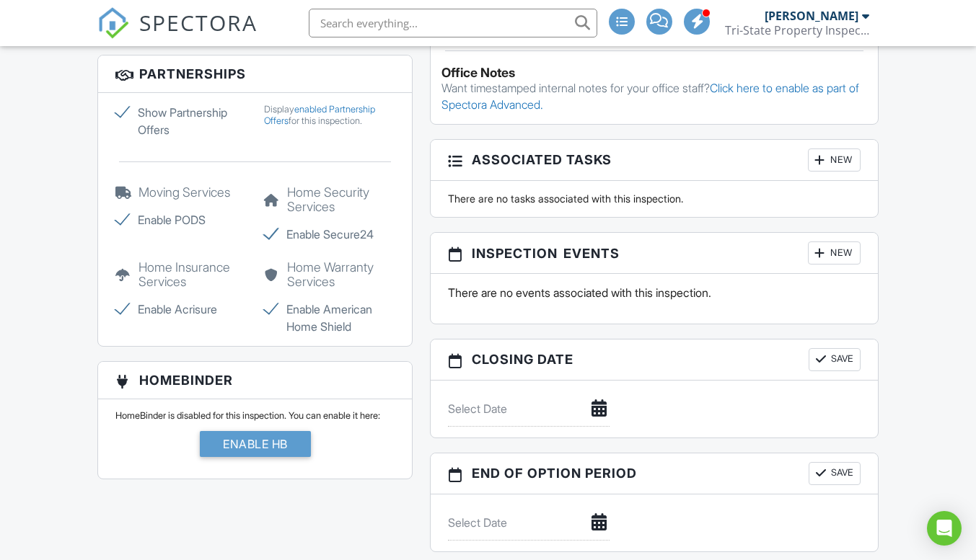
click at [166, 214] on label "Enable PODS" at bounding box center [180, 219] width 131 height 17
checkbox input "false"
click at [308, 232] on label "Enable Secure24" at bounding box center [329, 234] width 131 height 17
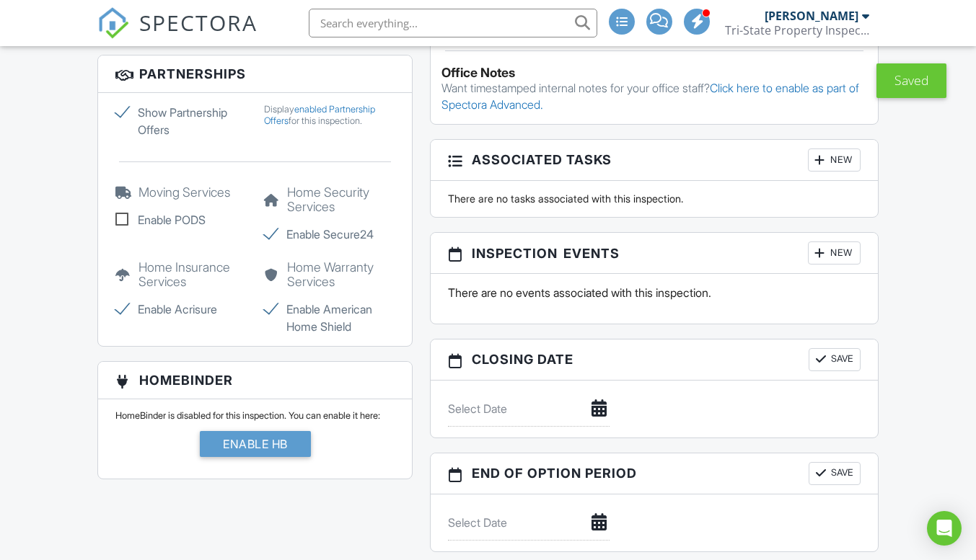
checkbox input "false"
click at [156, 309] on label "Enable Acrisure" at bounding box center [180, 309] width 131 height 17
click at [126, 307] on label "Enable Acrisure" at bounding box center [180, 309] width 131 height 17
click at [125, 307] on input "Enable Acrisure" at bounding box center [119, 311] width 9 height 9
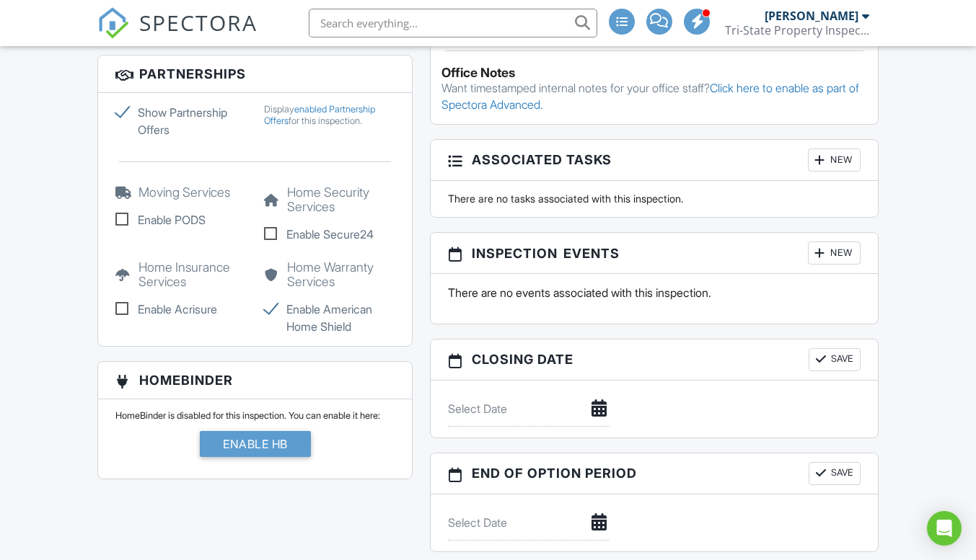
checkbox input "true"
click at [322, 313] on label "Enable American Home Shield" at bounding box center [329, 318] width 131 height 35
checkbox input "false"
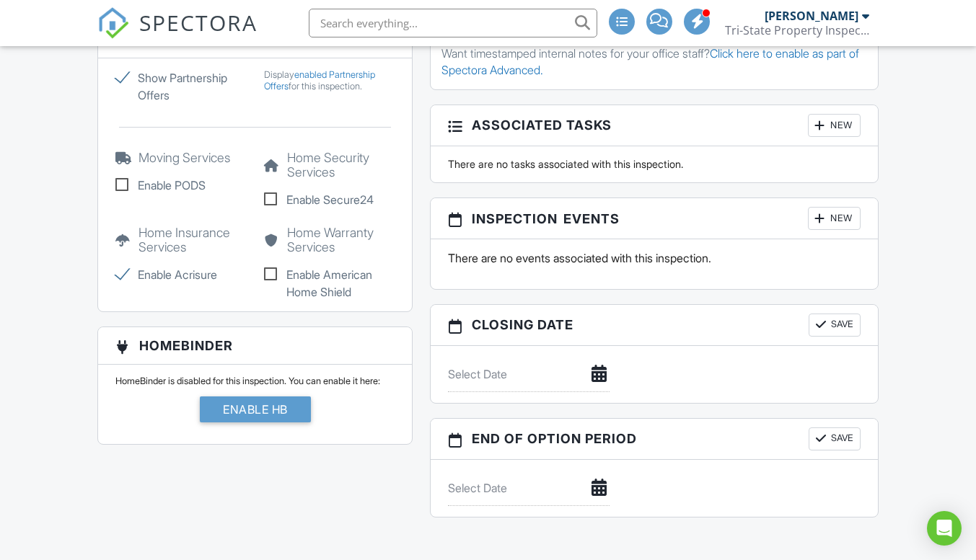
scroll to position [1078, 0]
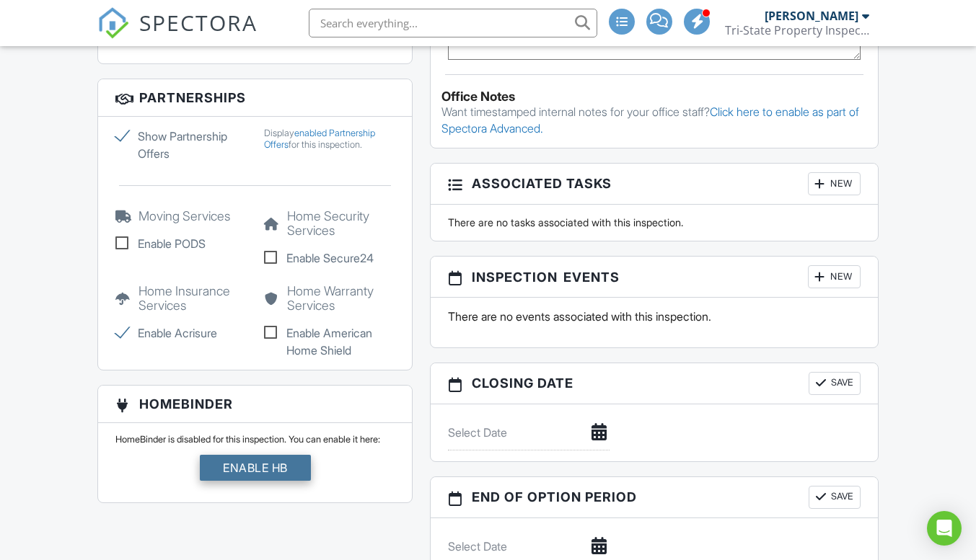
click at [261, 475] on div "Enable HB" at bounding box center [255, 468] width 111 height 26
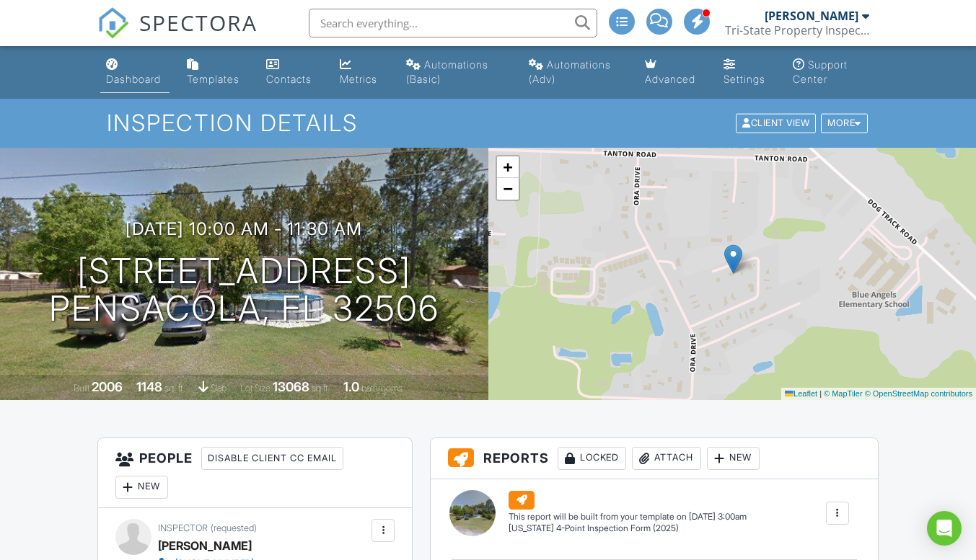
click at [129, 71] on link "Dashboard" at bounding box center [134, 72] width 69 height 41
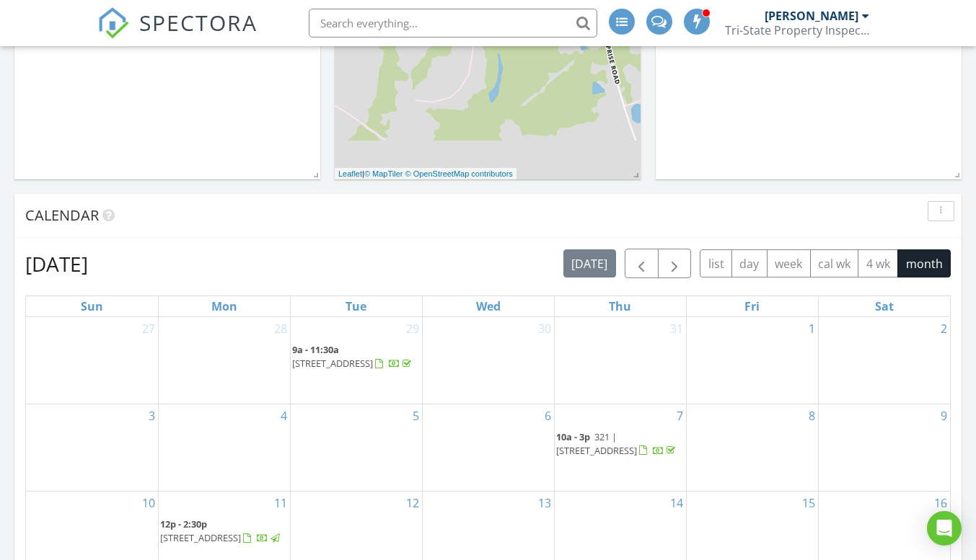
scroll to position [587, 0]
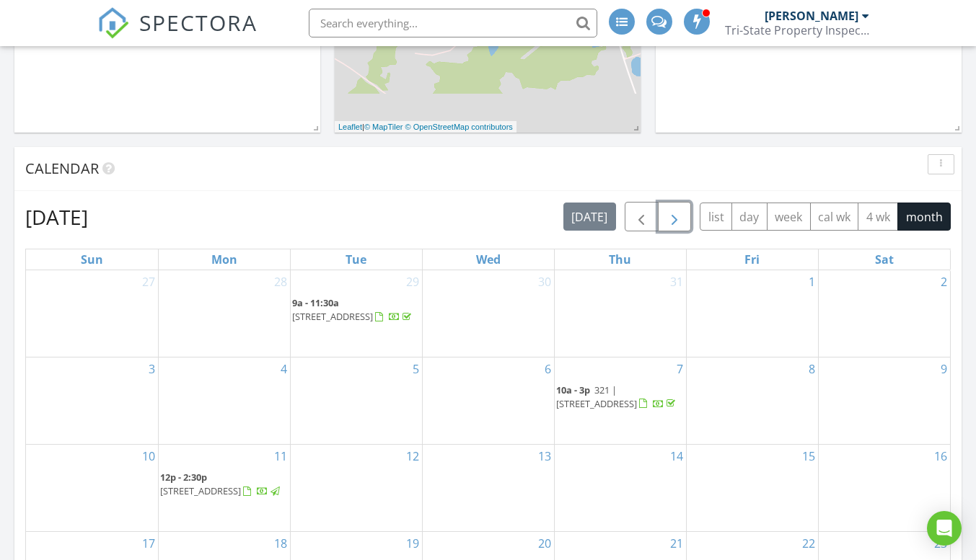
click at [672, 217] on span "button" at bounding box center [674, 216] width 17 height 17
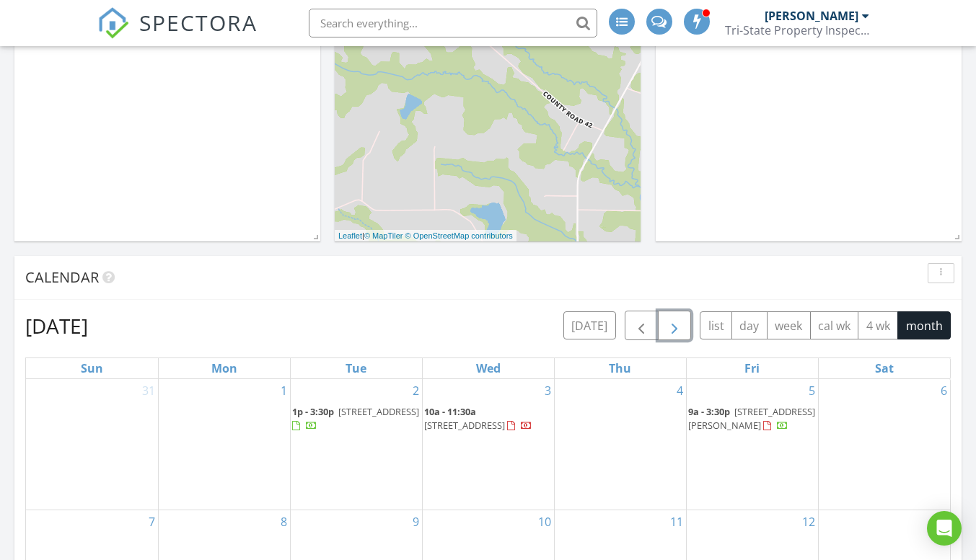
scroll to position [0, 0]
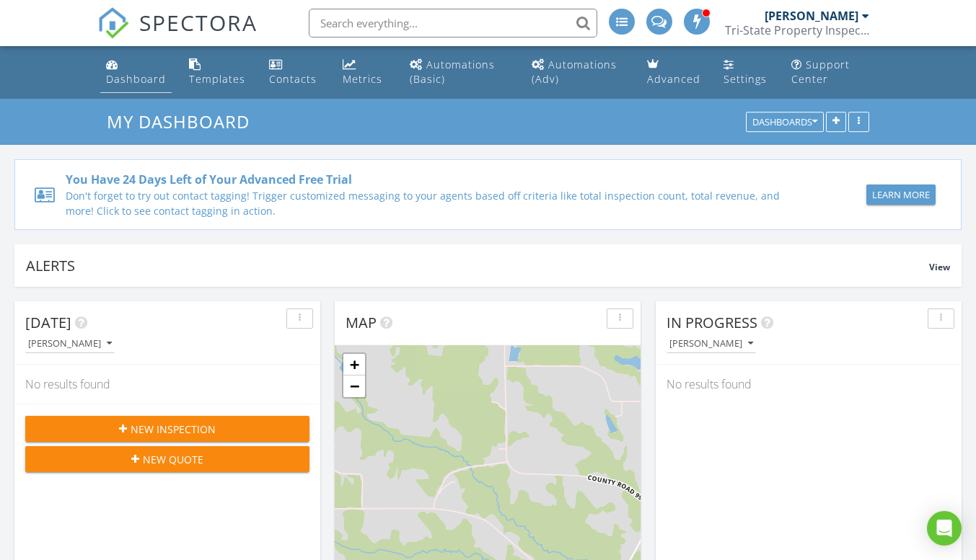
click at [125, 79] on div "Dashboard" at bounding box center [136, 79] width 60 height 14
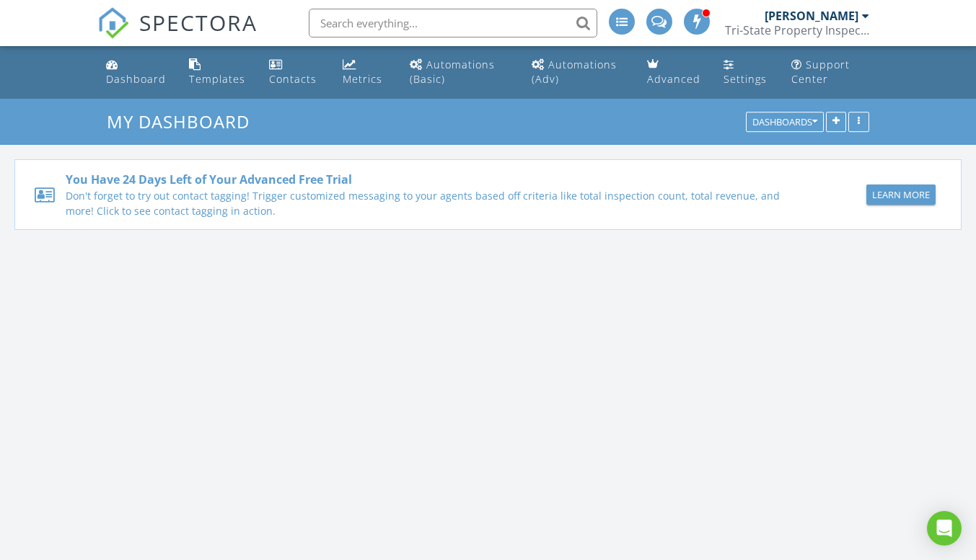
scroll to position [1335, 998]
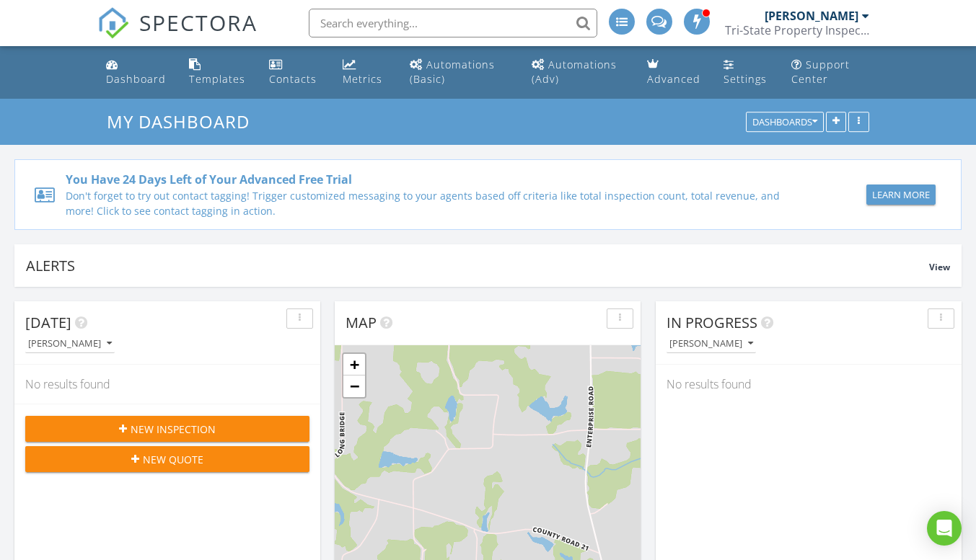
click at [856, 18] on div "[PERSON_NAME]" at bounding box center [812, 16] width 94 height 14
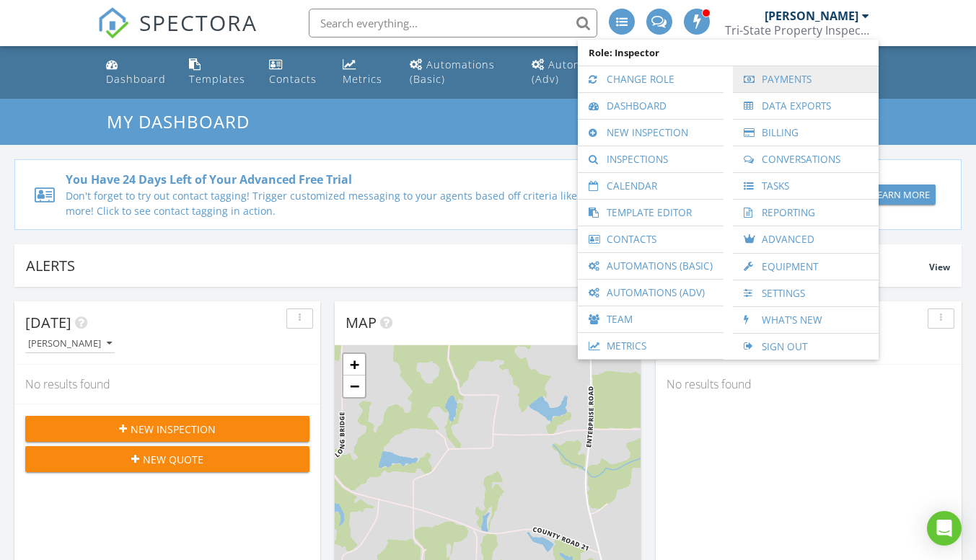
click at [790, 76] on link "Payments" at bounding box center [805, 79] width 131 height 26
